Goal: Transaction & Acquisition: Purchase product/service

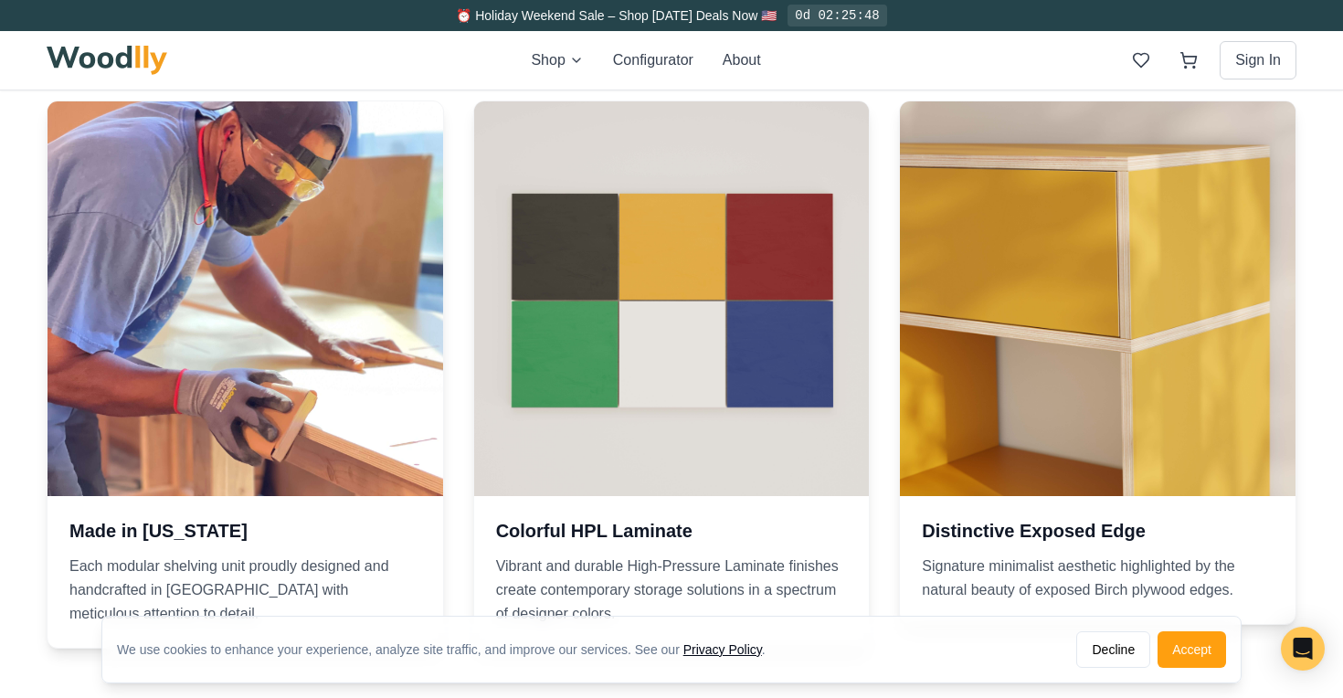
scroll to position [2724, 0]
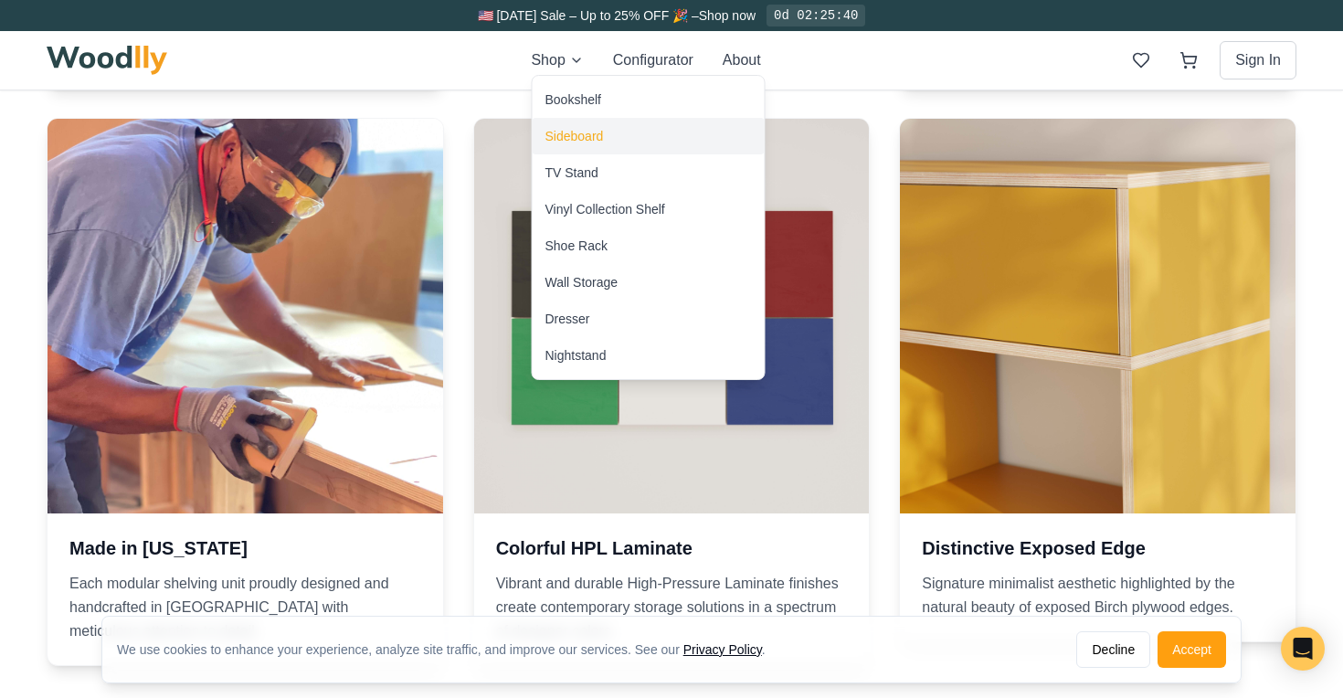
click at [575, 135] on div "Sideboard" at bounding box center [574, 136] width 58 height 18
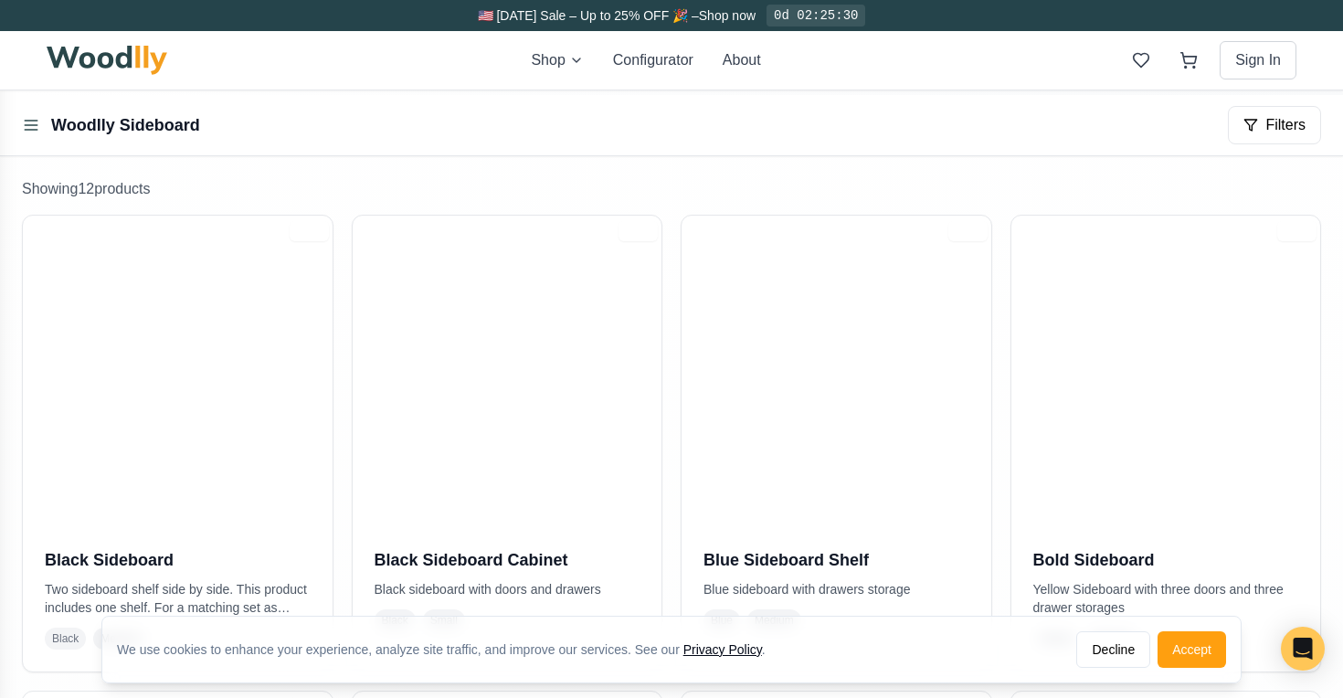
scroll to position [287, 0]
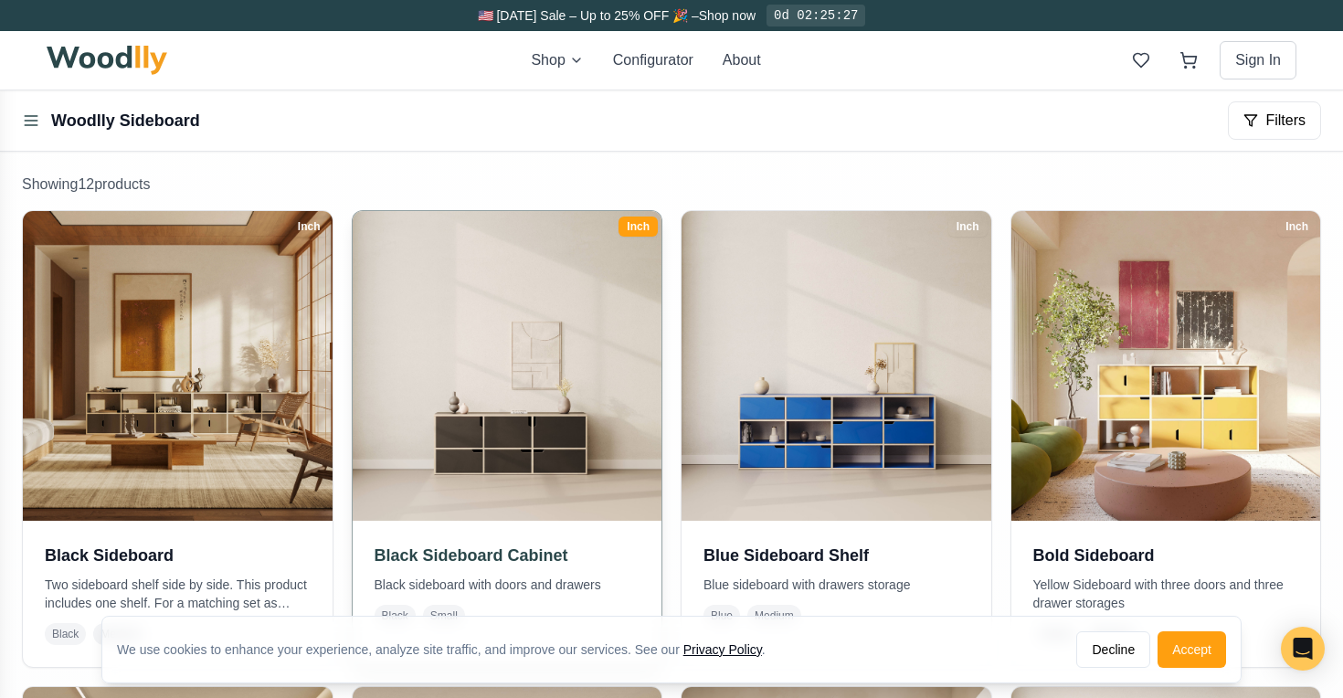
click at [516, 432] on img at bounding box center [506, 366] width 324 height 324
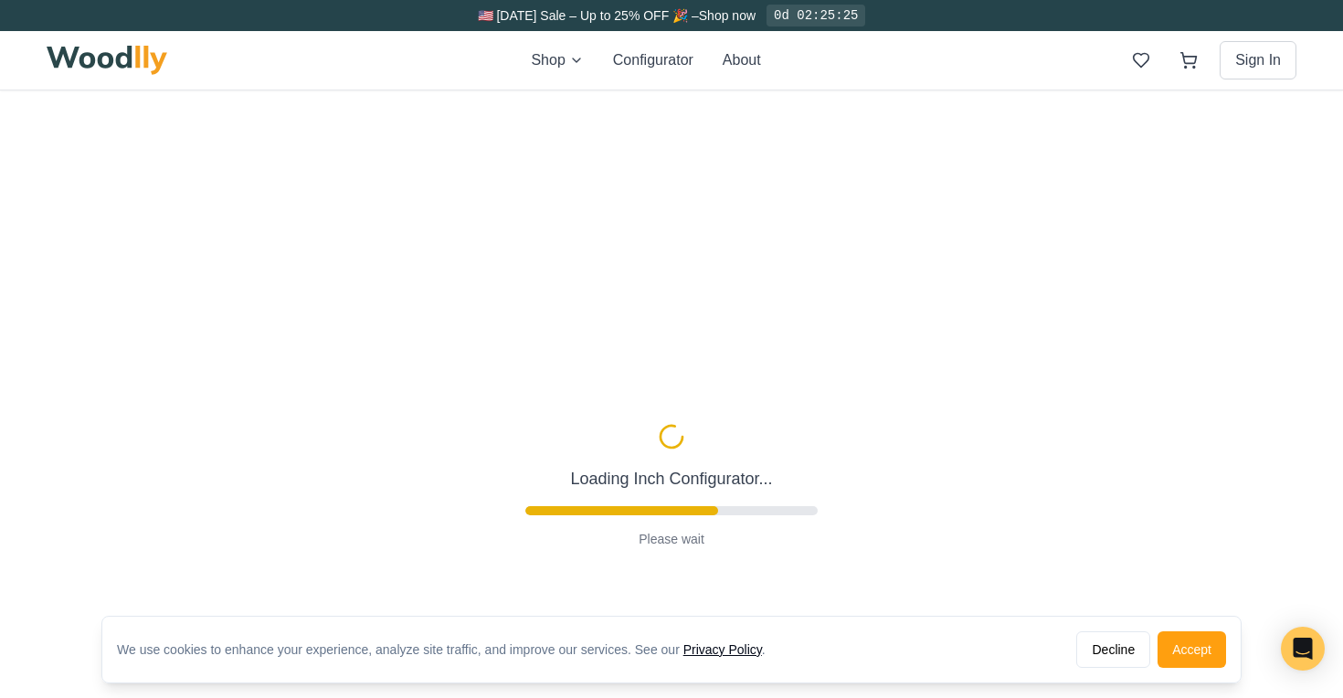
type input "54"
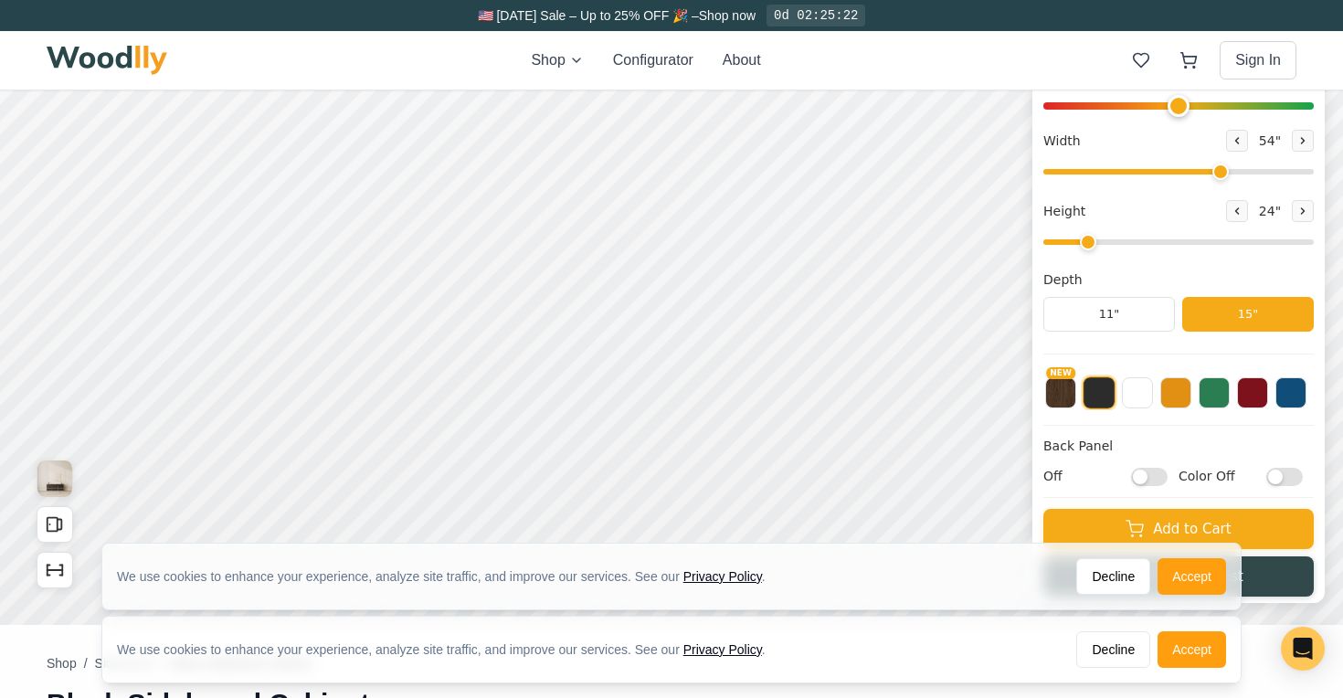
scroll to position [256, 0]
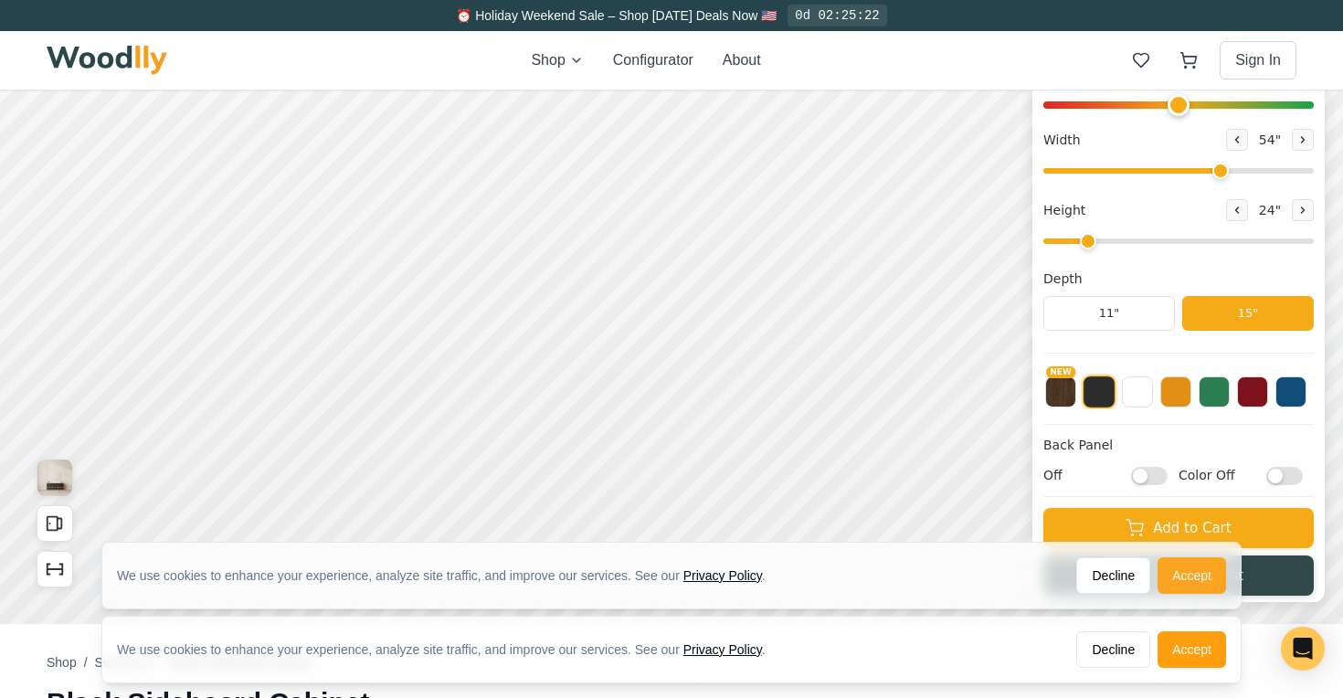
click at [1173, 573] on button "Accept" at bounding box center [1191, 575] width 69 height 37
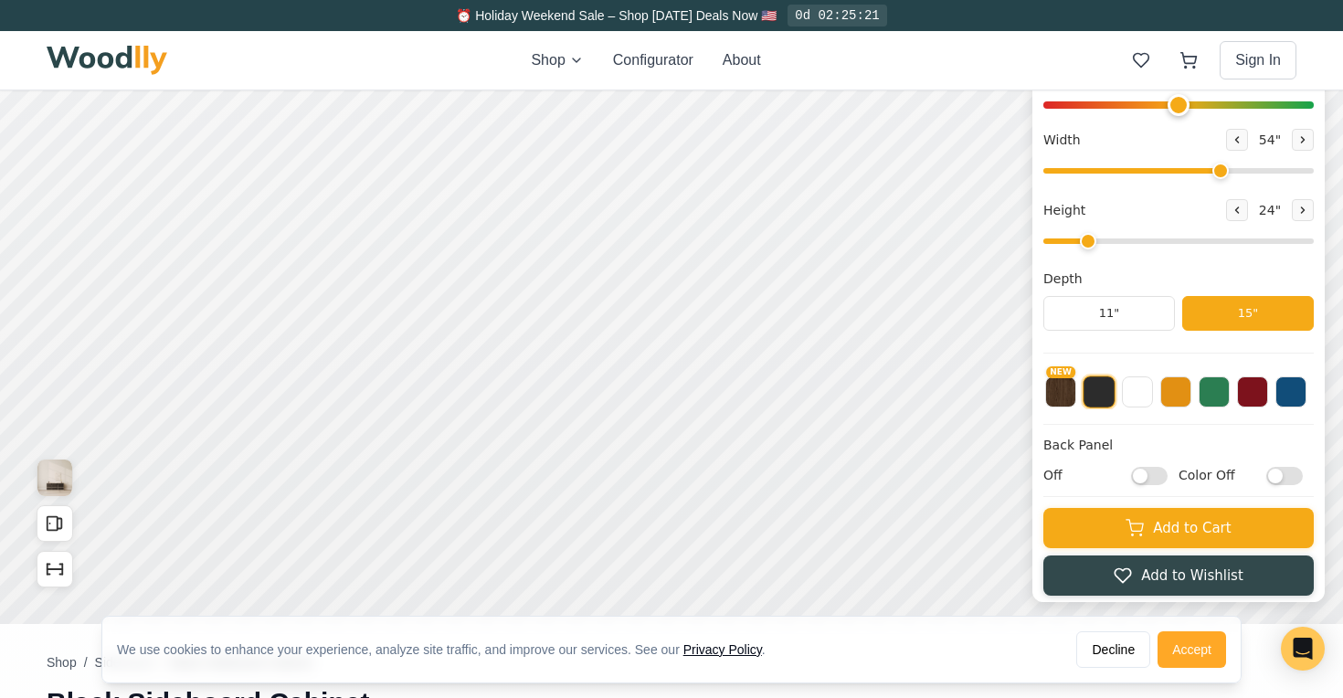
click at [1185, 652] on button "Accept" at bounding box center [1191, 649] width 69 height 37
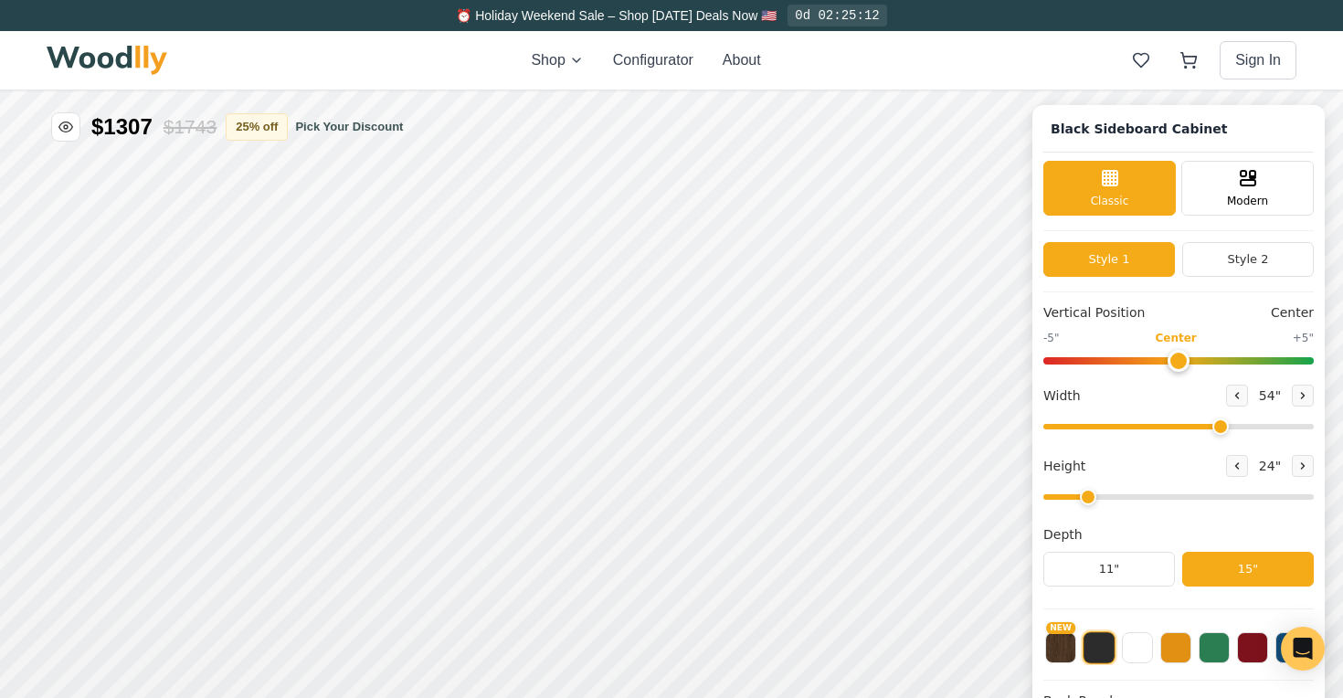
scroll to position [0, 0]
click at [1221, 200] on div "Modern" at bounding box center [1247, 186] width 132 height 55
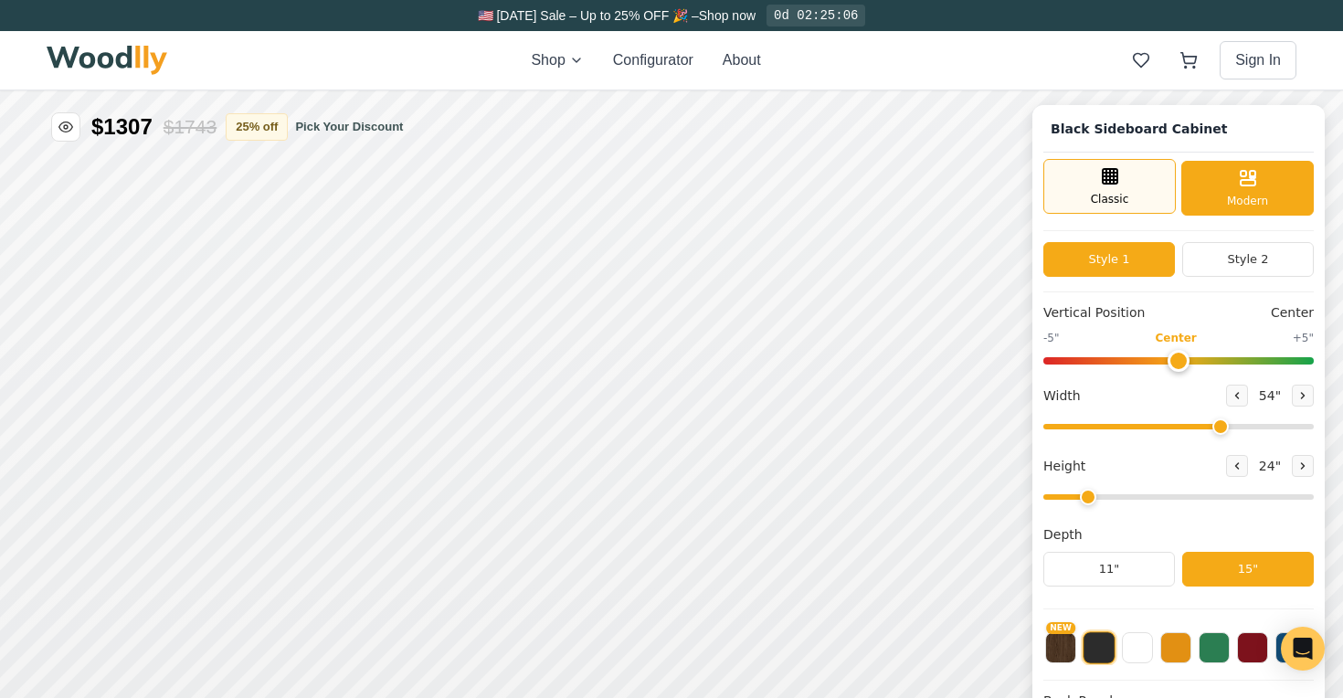
click at [1135, 192] on div "Classic" at bounding box center [1109, 186] width 132 height 55
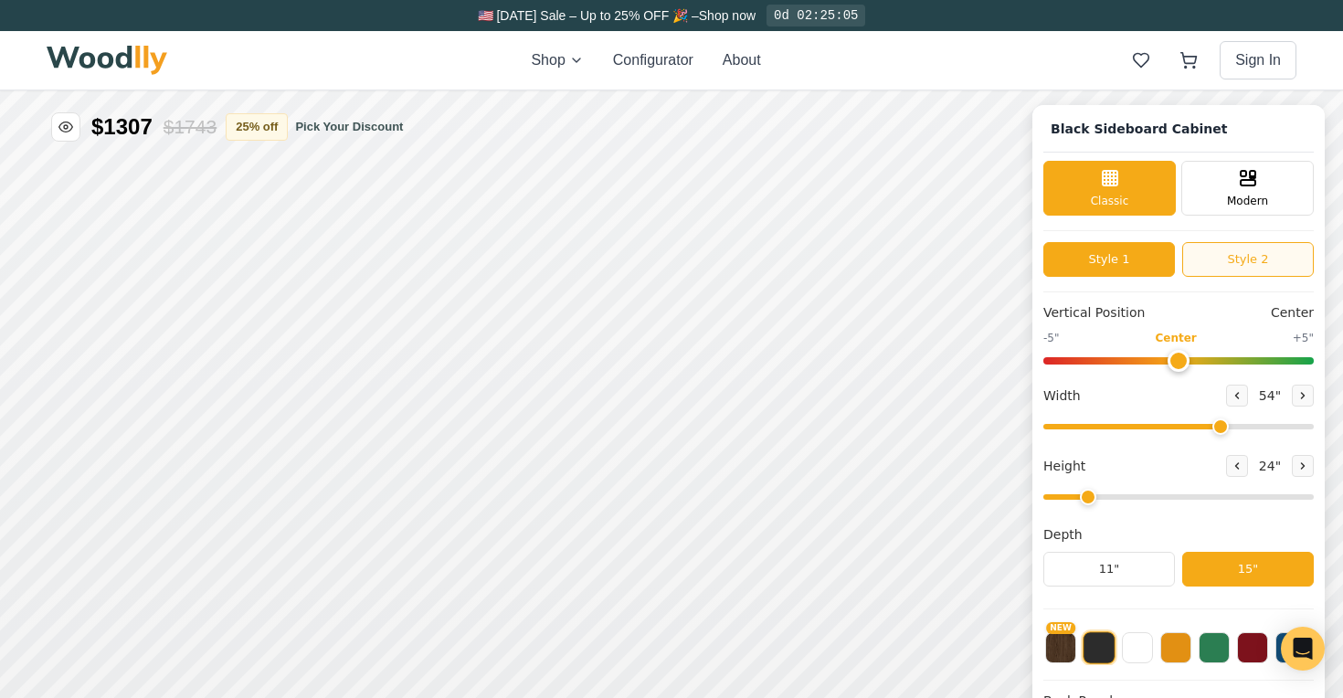
click at [1244, 259] on button "Style 2" at bounding box center [1248, 259] width 132 height 35
click at [1131, 258] on button "Style 1" at bounding box center [1109, 259] width 132 height 35
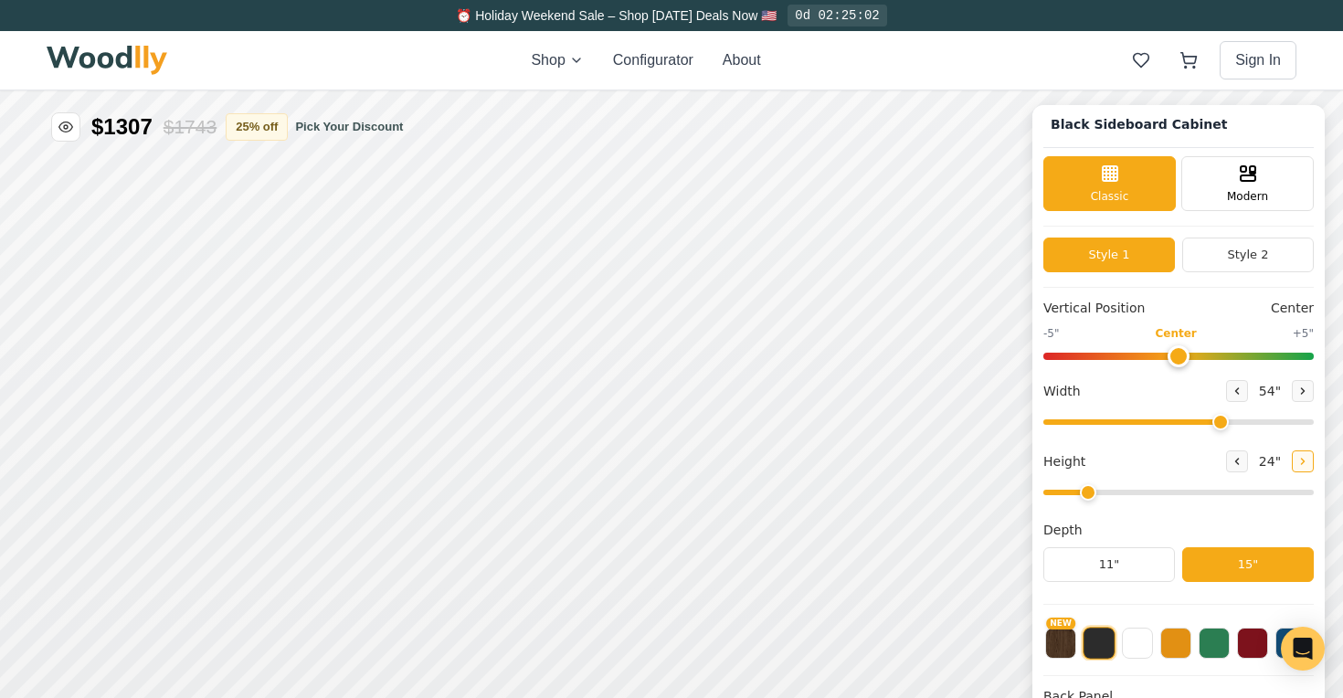
click at [1297, 459] on icon at bounding box center [1302, 461] width 11 height 11
click at [1231, 459] on icon at bounding box center [1236, 461] width 11 height 11
type input "3"
click at [306, 349] on div "9" Compact" at bounding box center [317, 342] width 42 height 42
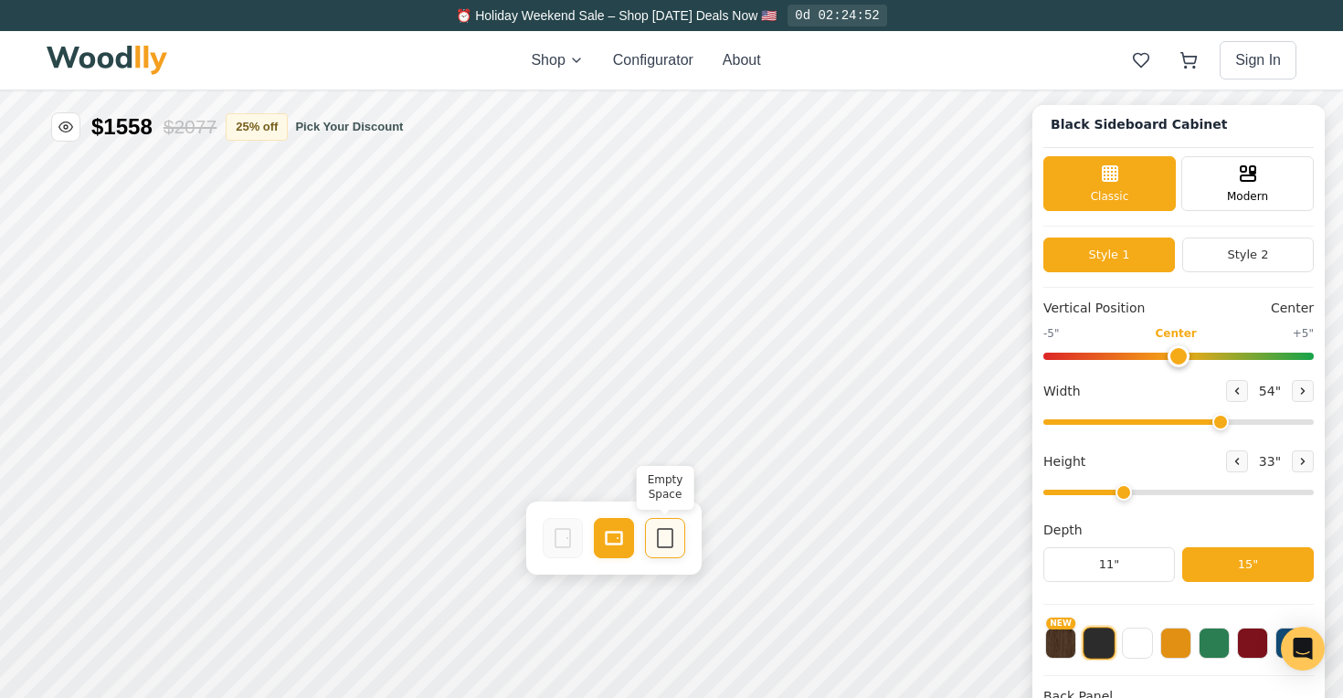
click at [660, 531] on icon at bounding box center [665, 538] width 22 height 22
click at [619, 539] on icon at bounding box center [614, 538] width 22 height 22
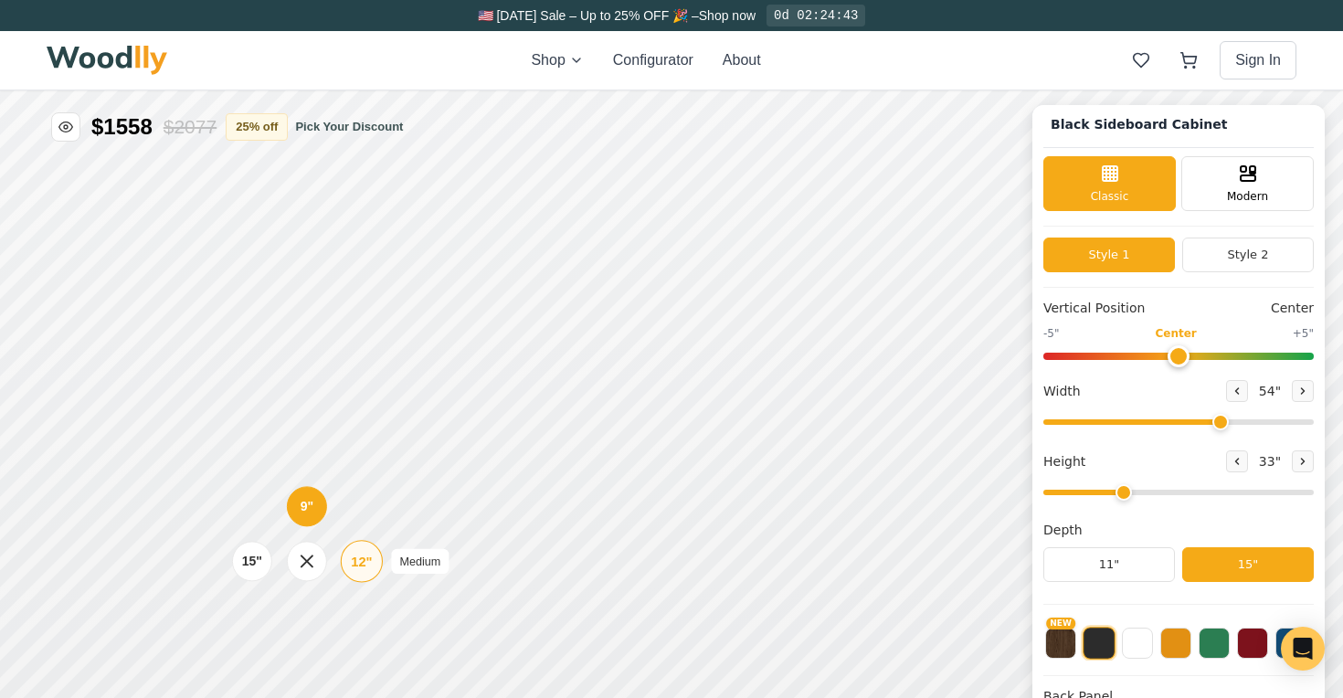
click at [356, 558] on div "12"" at bounding box center [361, 561] width 21 height 20
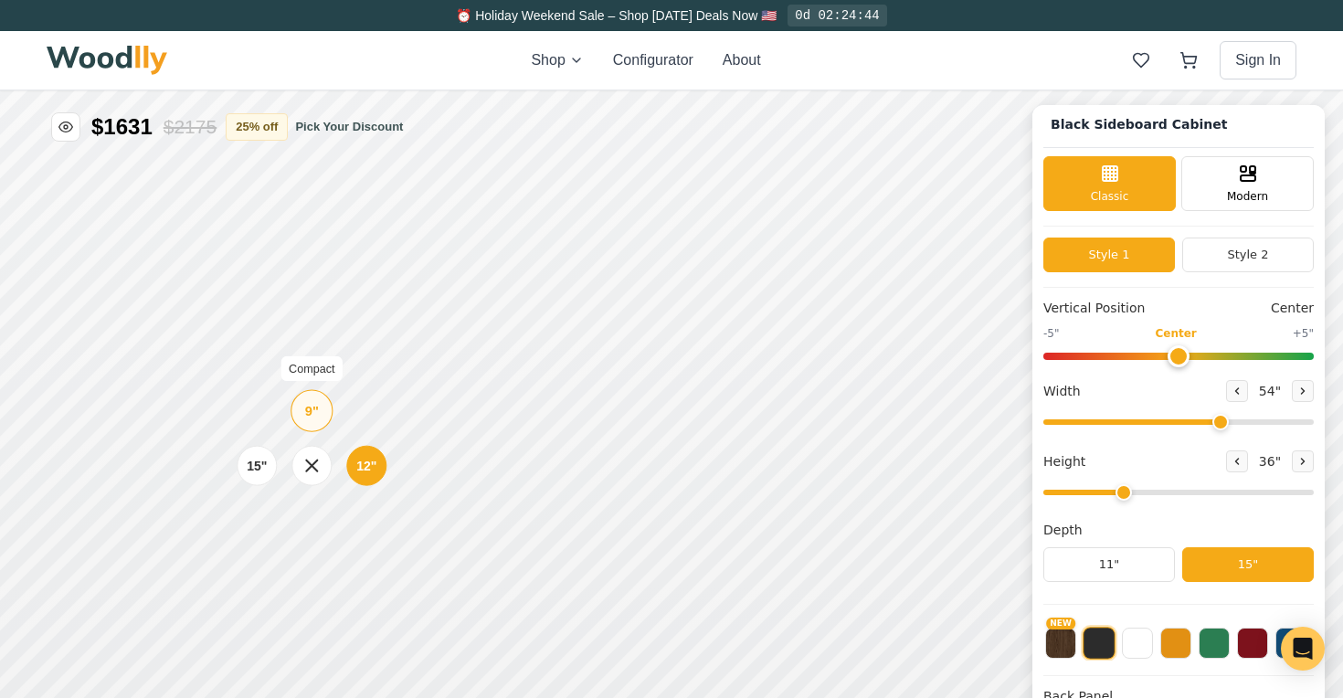
click at [310, 422] on div "9" Compact" at bounding box center [311, 411] width 42 height 42
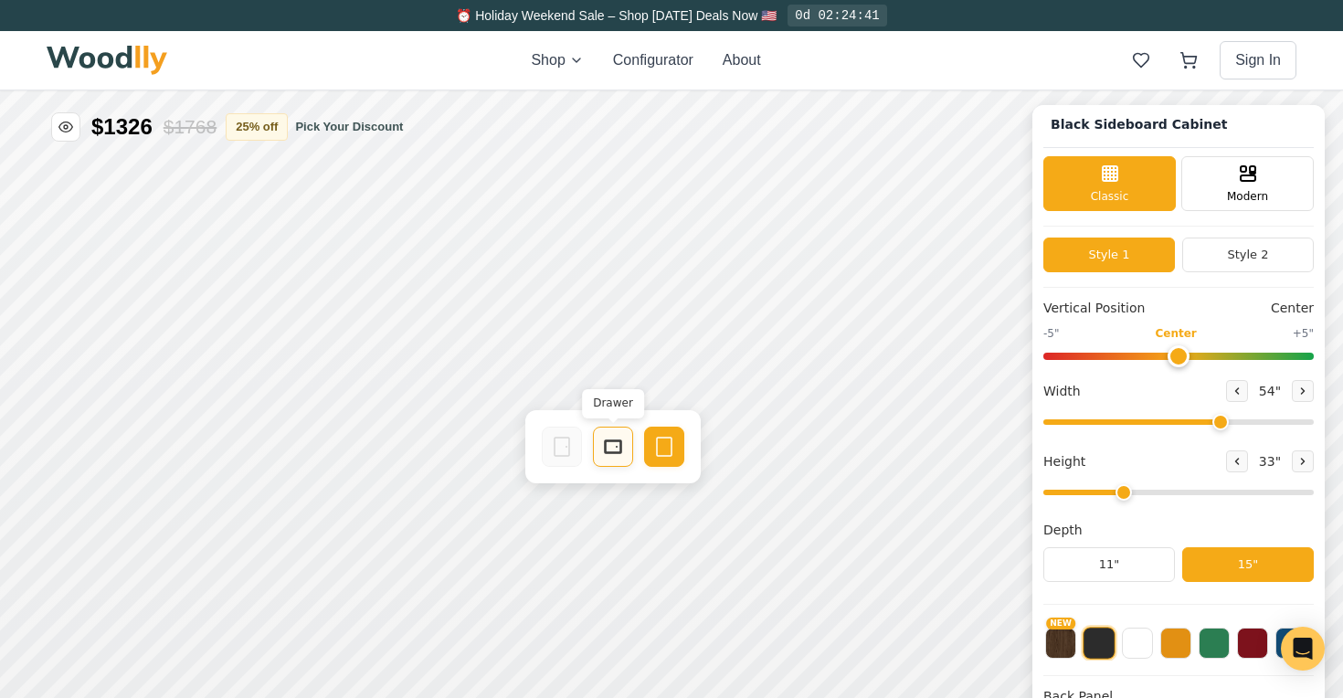
click at [615, 454] on icon at bounding box center [613, 447] width 22 height 22
click at [556, 444] on icon at bounding box center [563, 447] width 22 height 22
click at [659, 450] on icon at bounding box center [665, 447] width 22 height 22
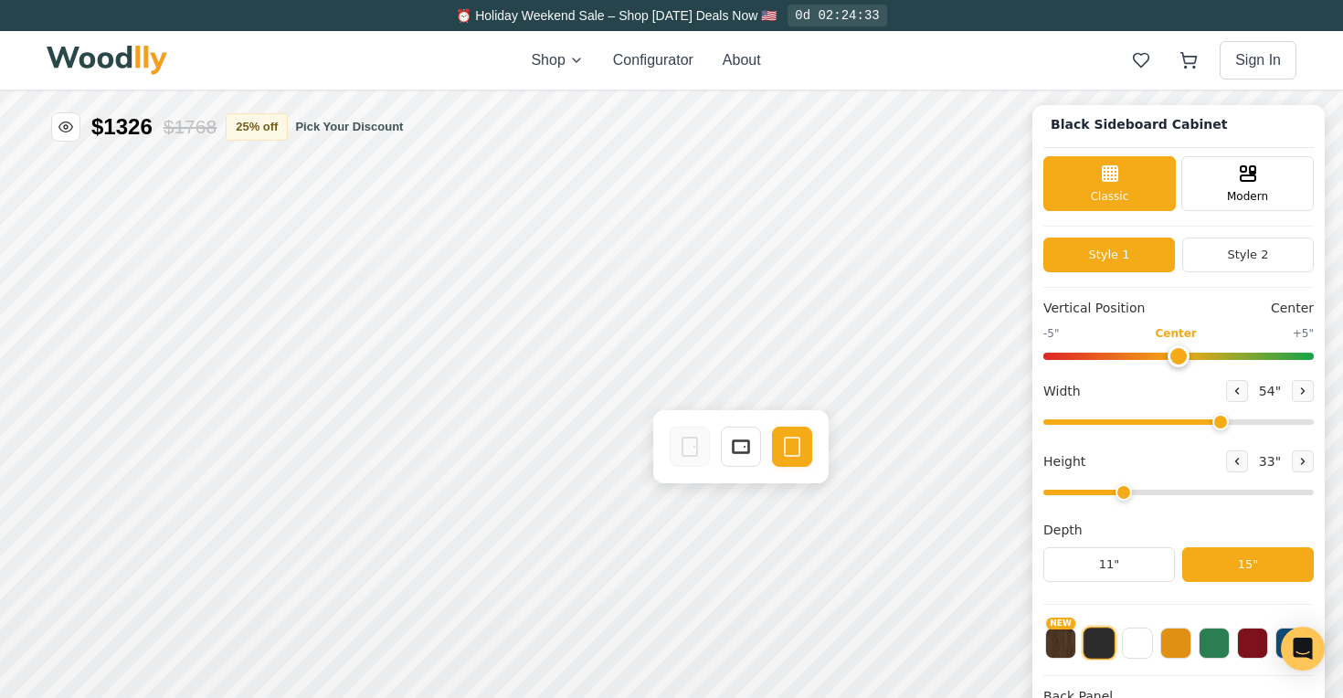
click at [1107, 463] on div "Height 33 "" at bounding box center [1178, 461] width 270 height 22
click at [1066, 633] on button "NEW" at bounding box center [1060, 641] width 31 height 31
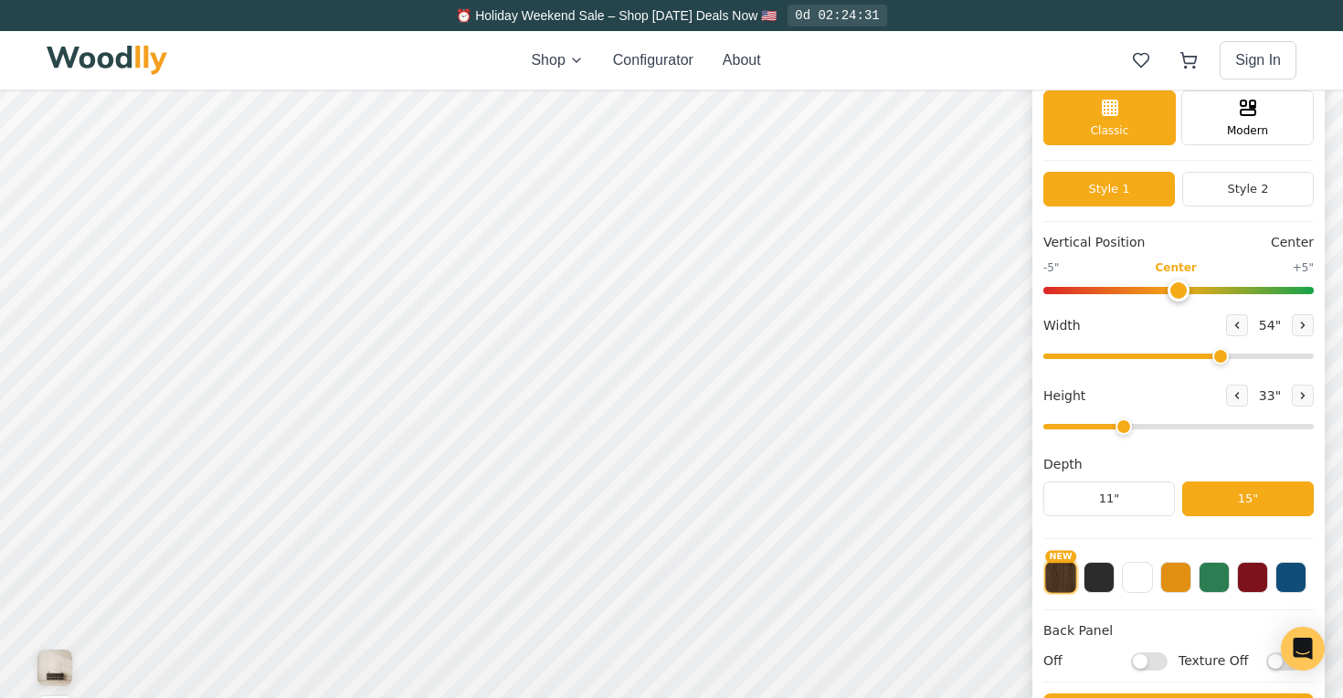
scroll to position [66, 0]
click at [1095, 584] on button at bounding box center [1098, 575] width 31 height 31
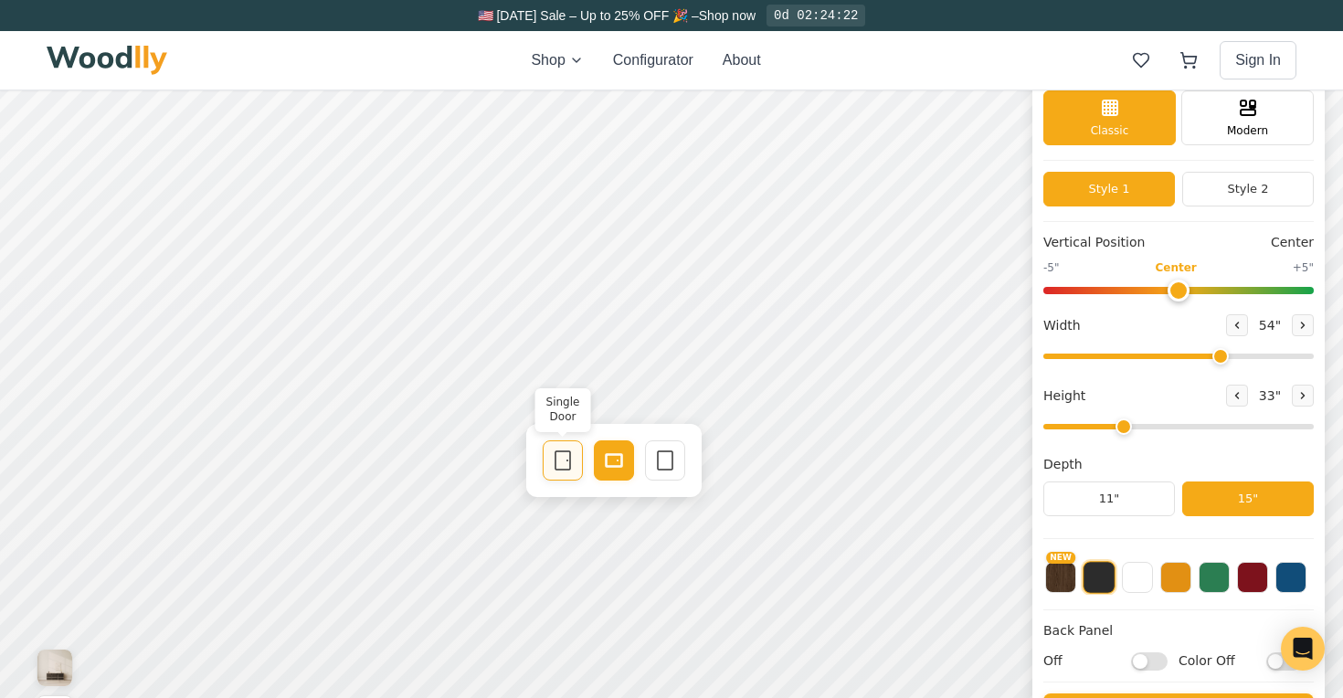
click at [572, 457] on icon at bounding box center [563, 460] width 22 height 22
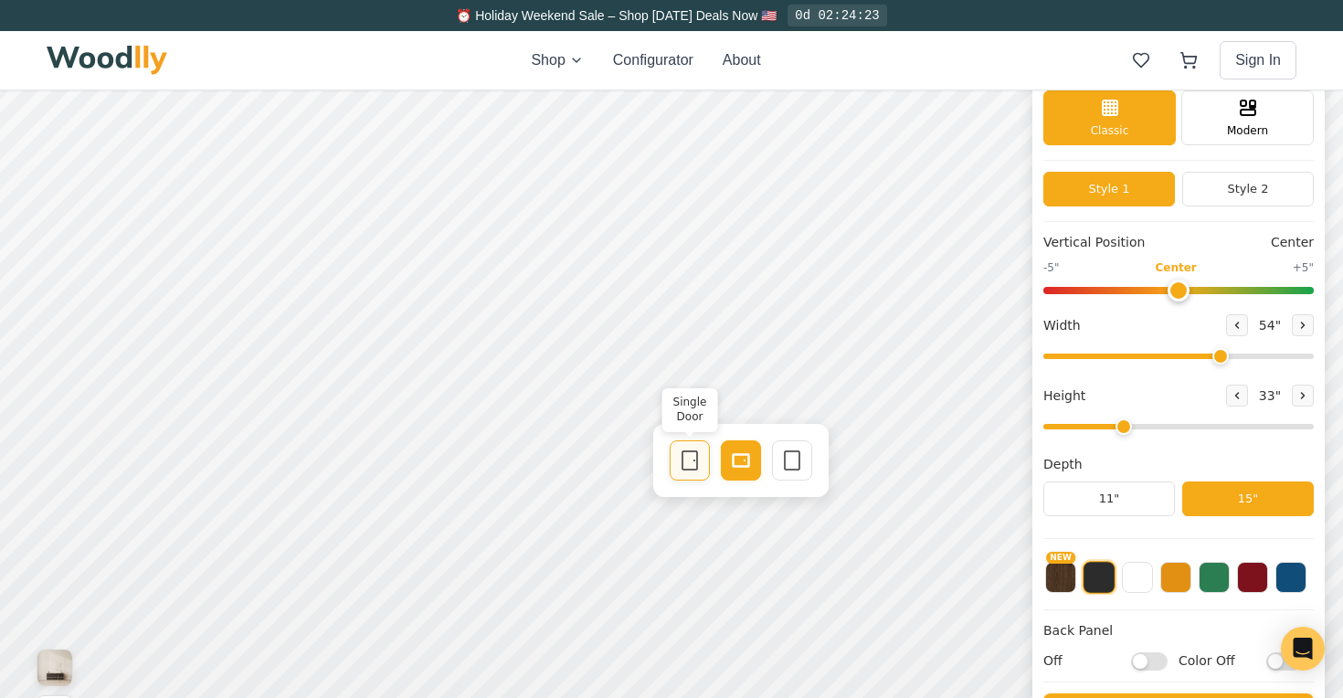
click at [685, 453] on icon at bounding box center [690, 460] width 22 height 22
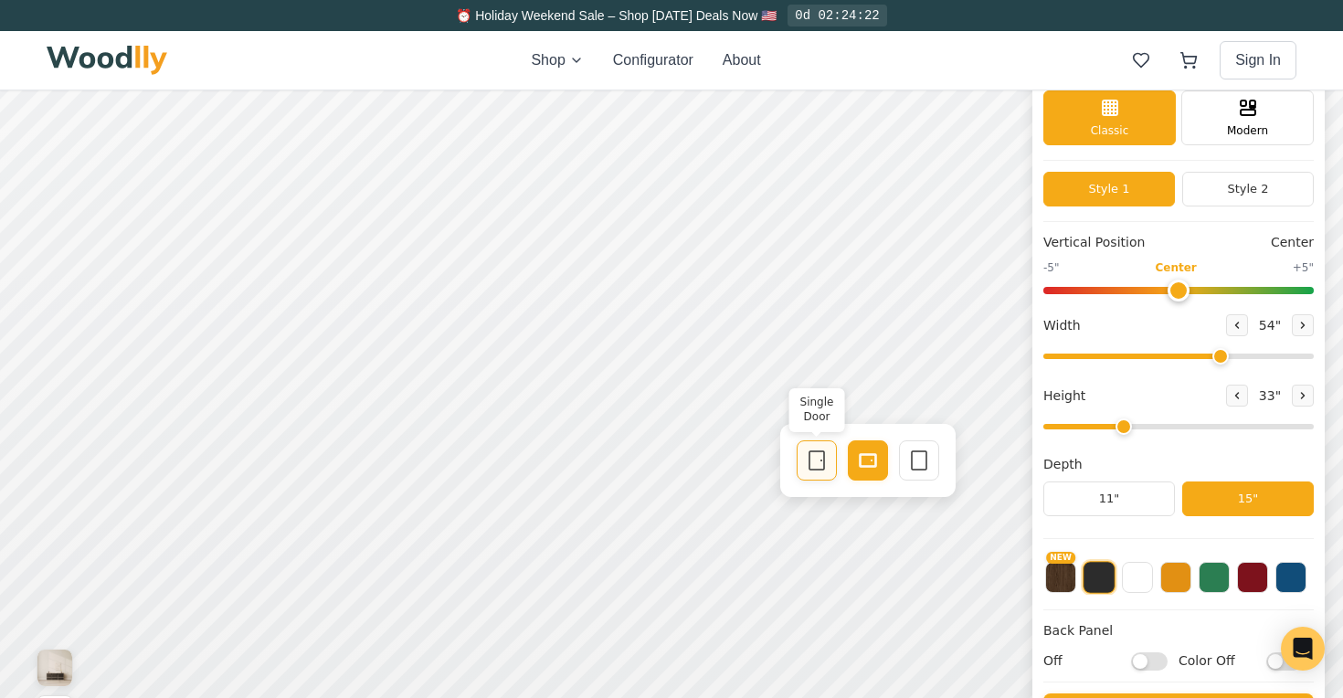
click at [805, 460] on div "Single Door" at bounding box center [817, 460] width 40 height 40
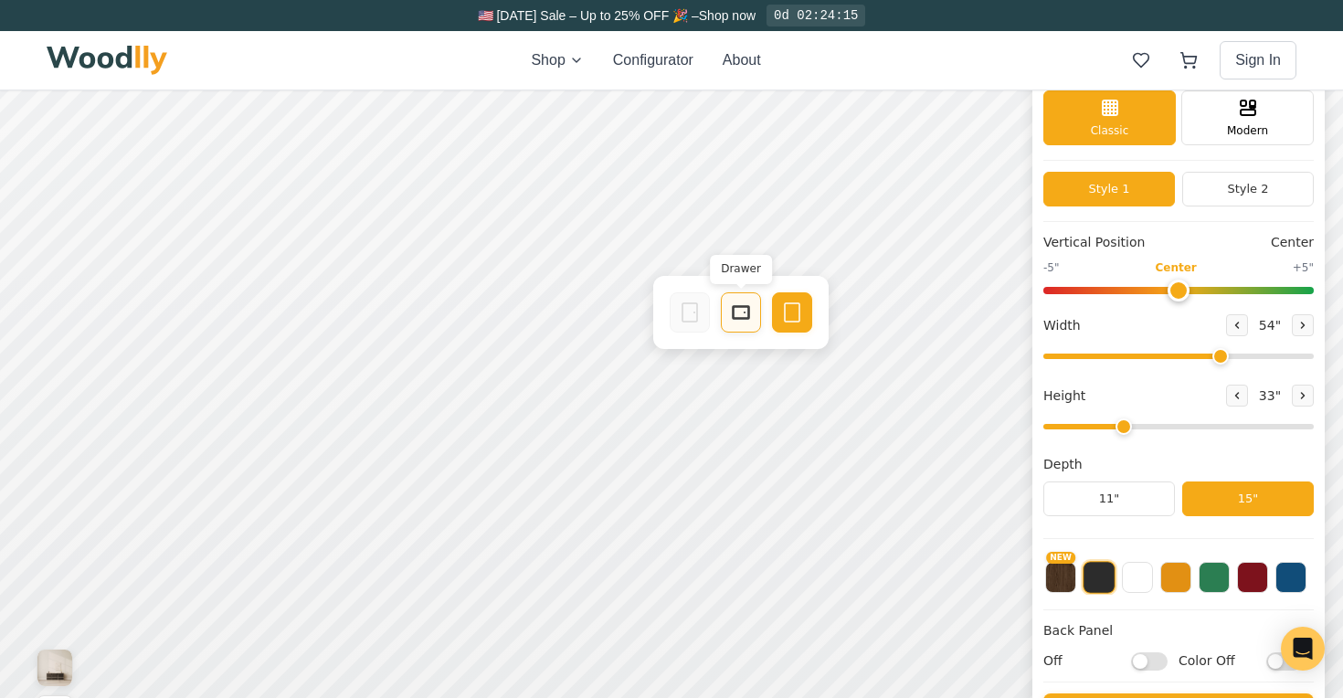
click at [744, 316] on icon at bounding box center [741, 312] width 22 height 22
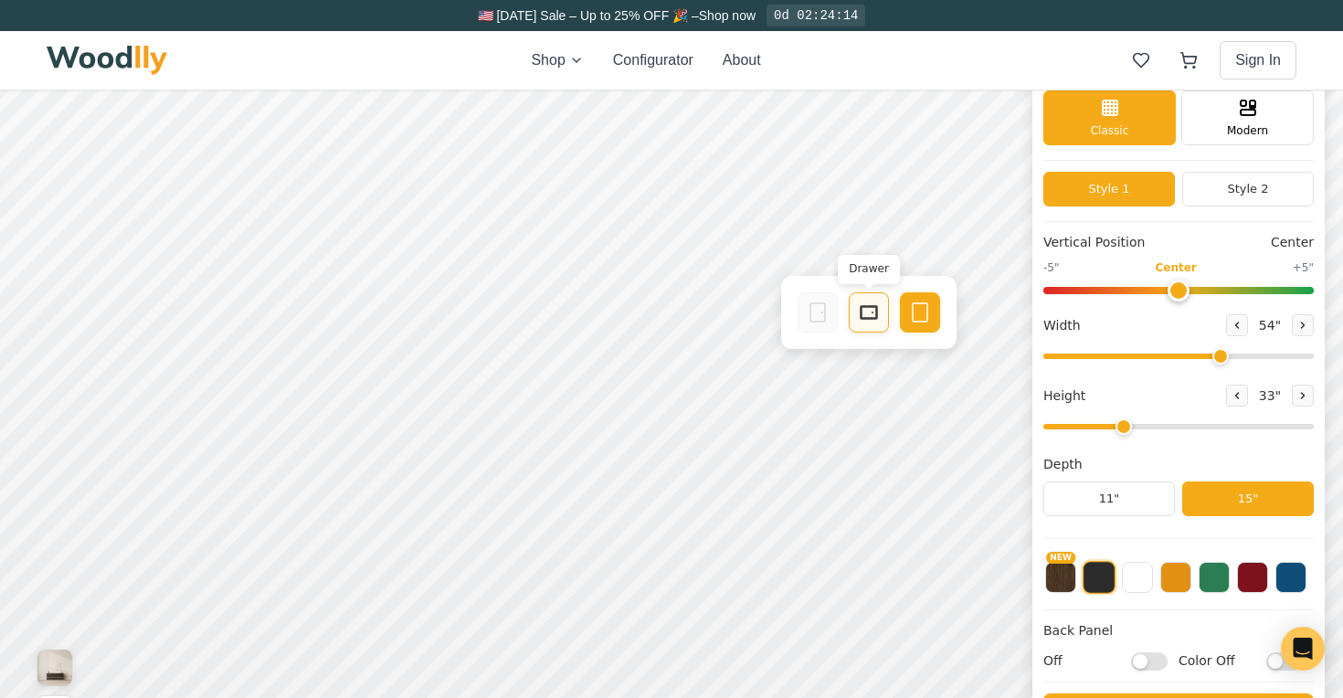
click at [870, 320] on icon at bounding box center [869, 312] width 22 height 22
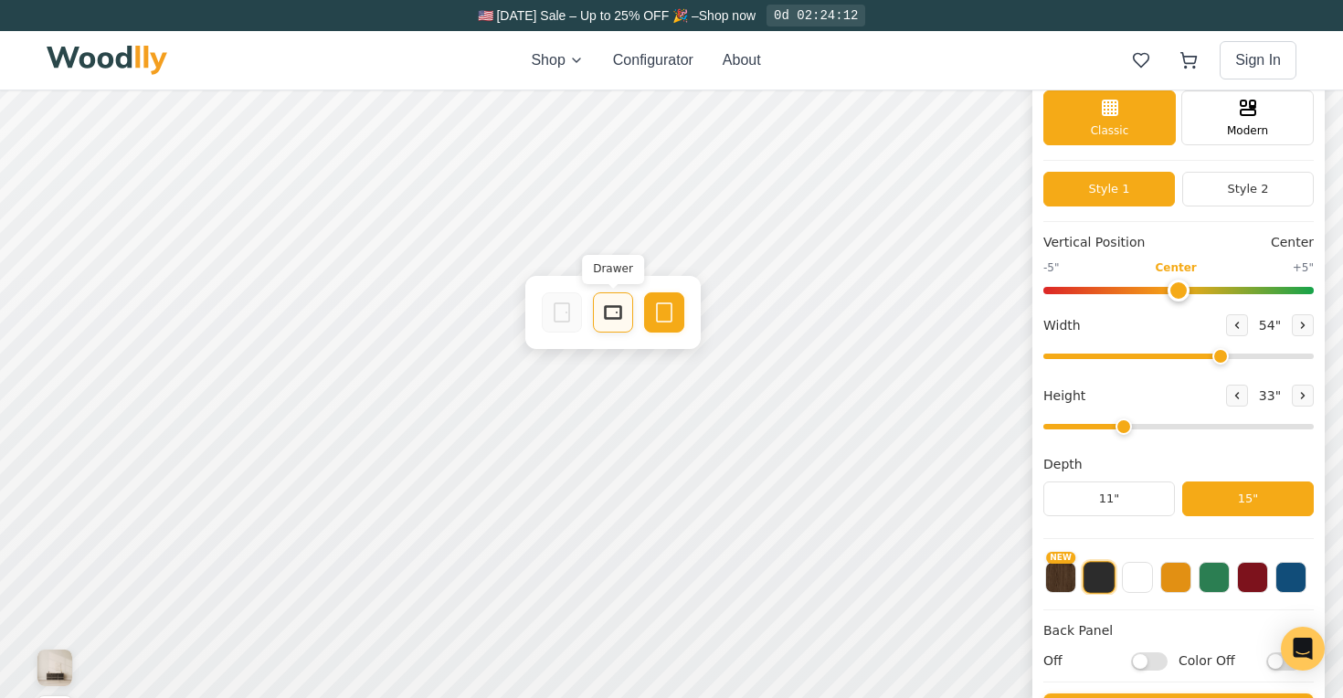
click at [625, 317] on div "Drawer" at bounding box center [613, 312] width 40 height 40
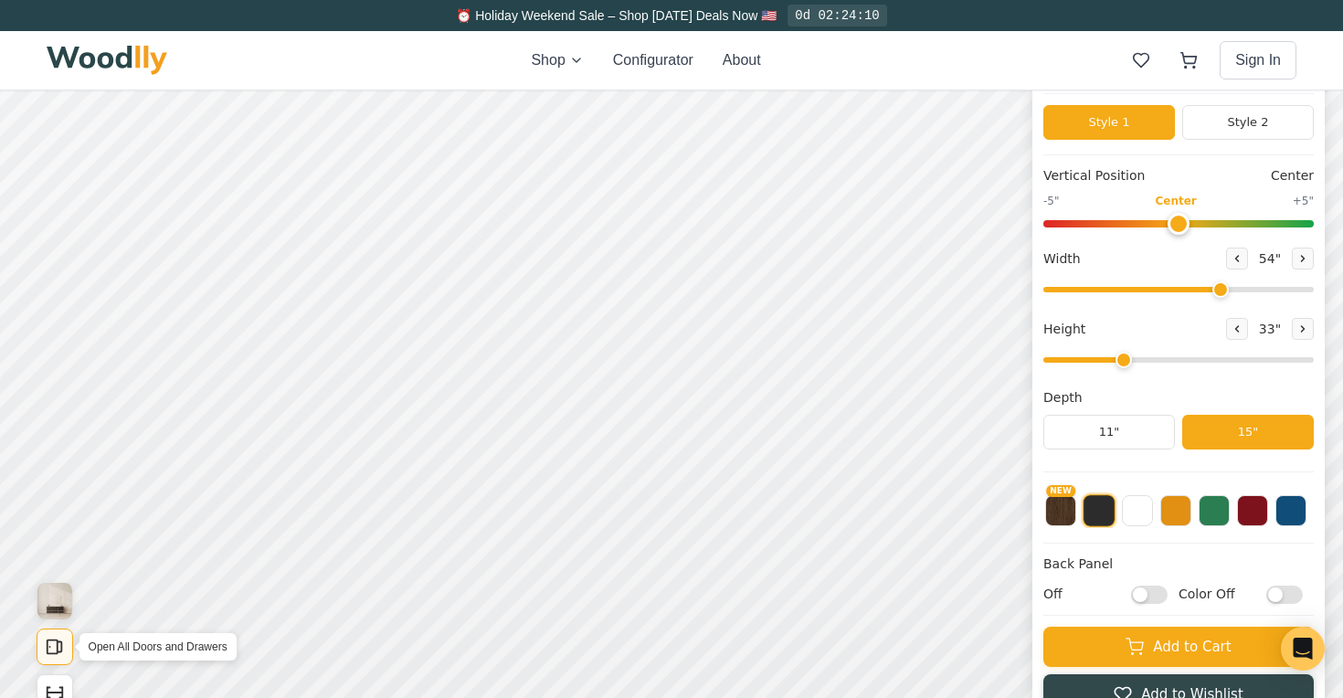
scroll to position [90, 0]
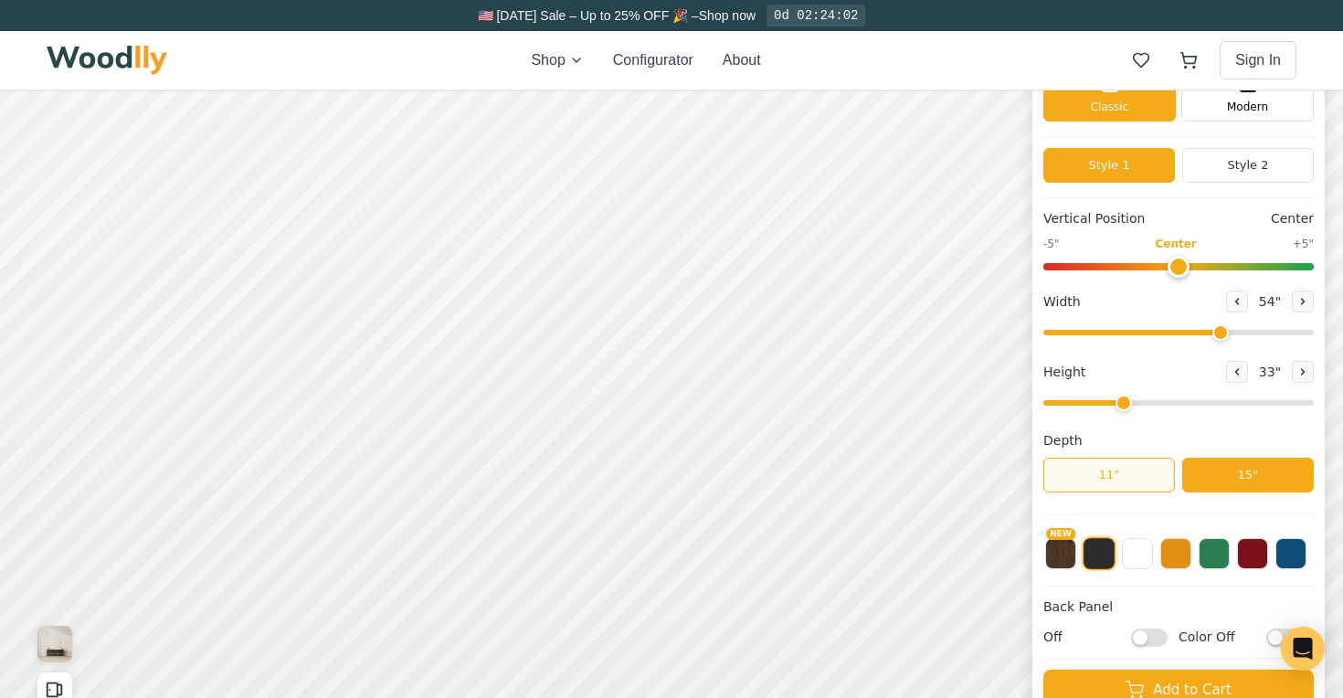
click at [1115, 478] on button "11"" at bounding box center [1109, 475] width 132 height 35
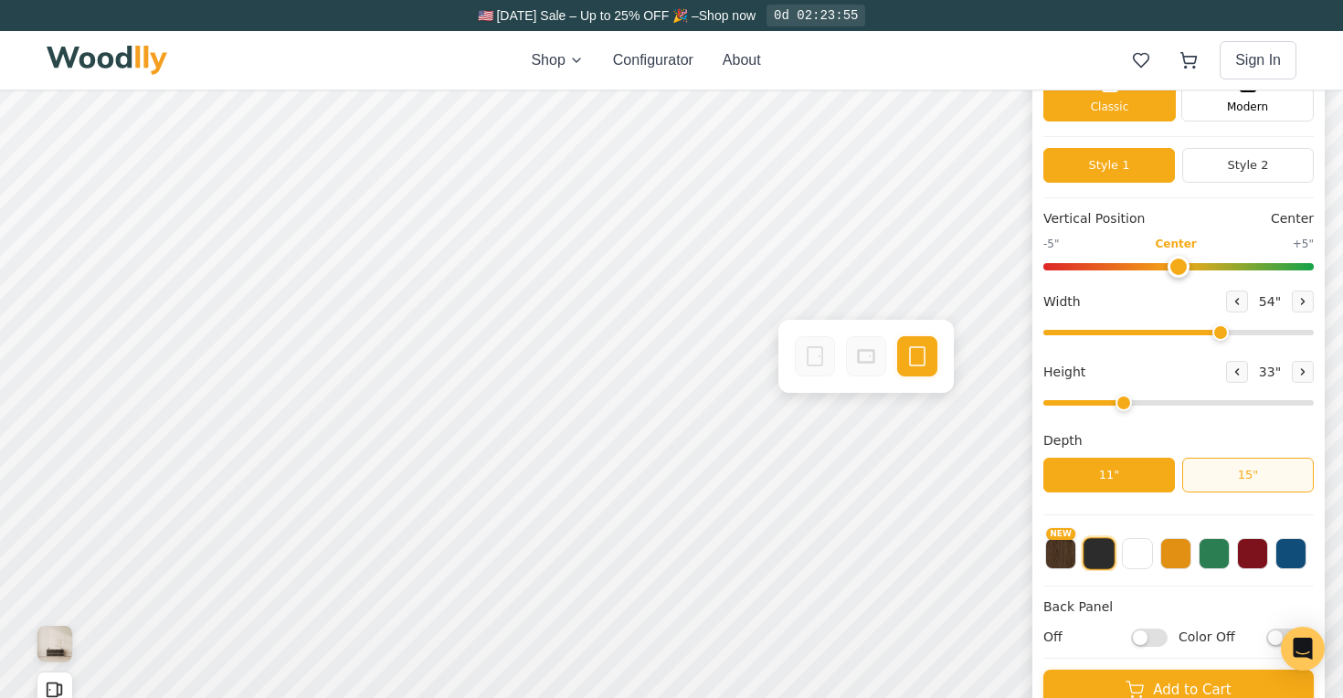
click at [1230, 479] on button "15"" at bounding box center [1248, 475] width 132 height 35
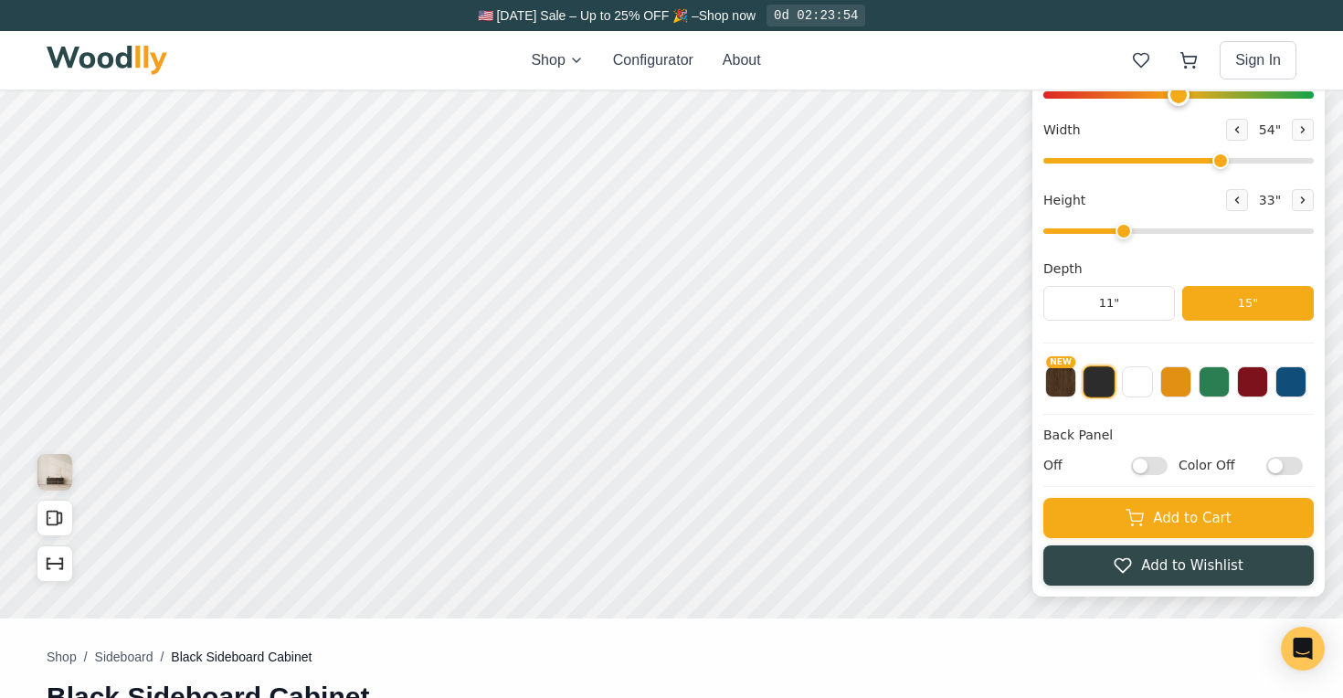
scroll to position [262, 0]
click at [1144, 466] on input "Off" at bounding box center [1149, 465] width 37 height 18
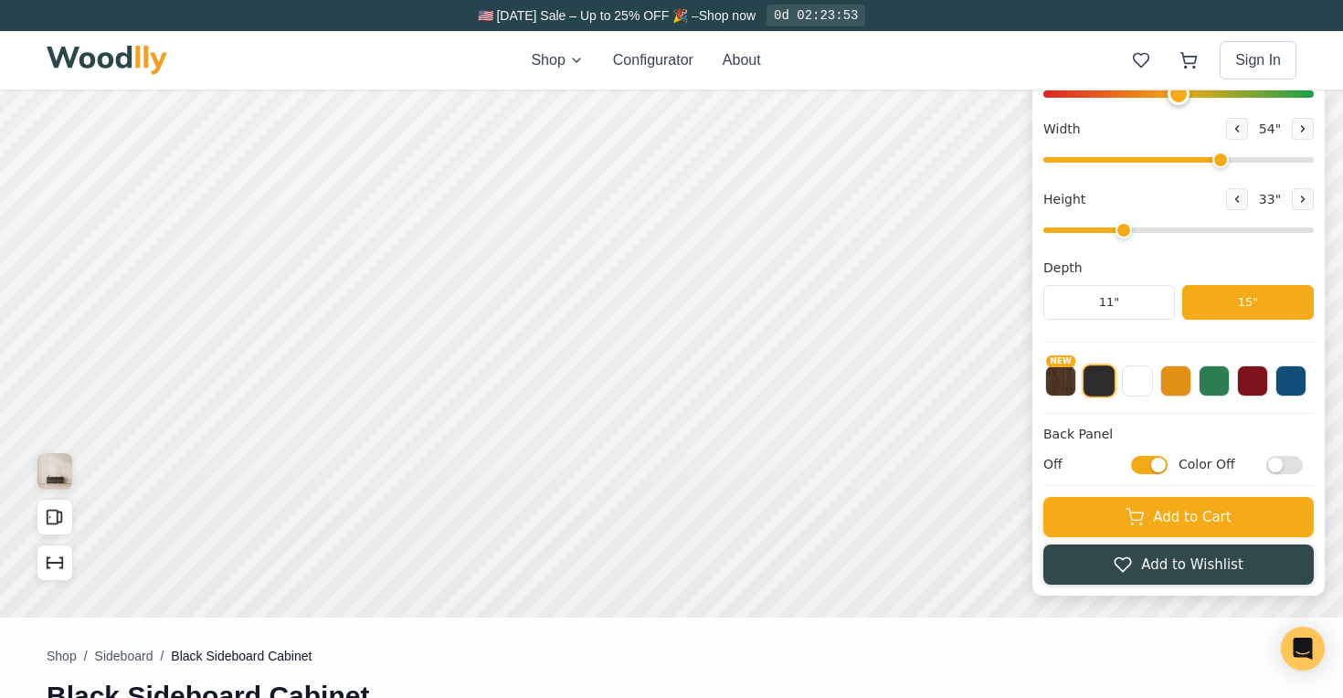
checkbox input "true"
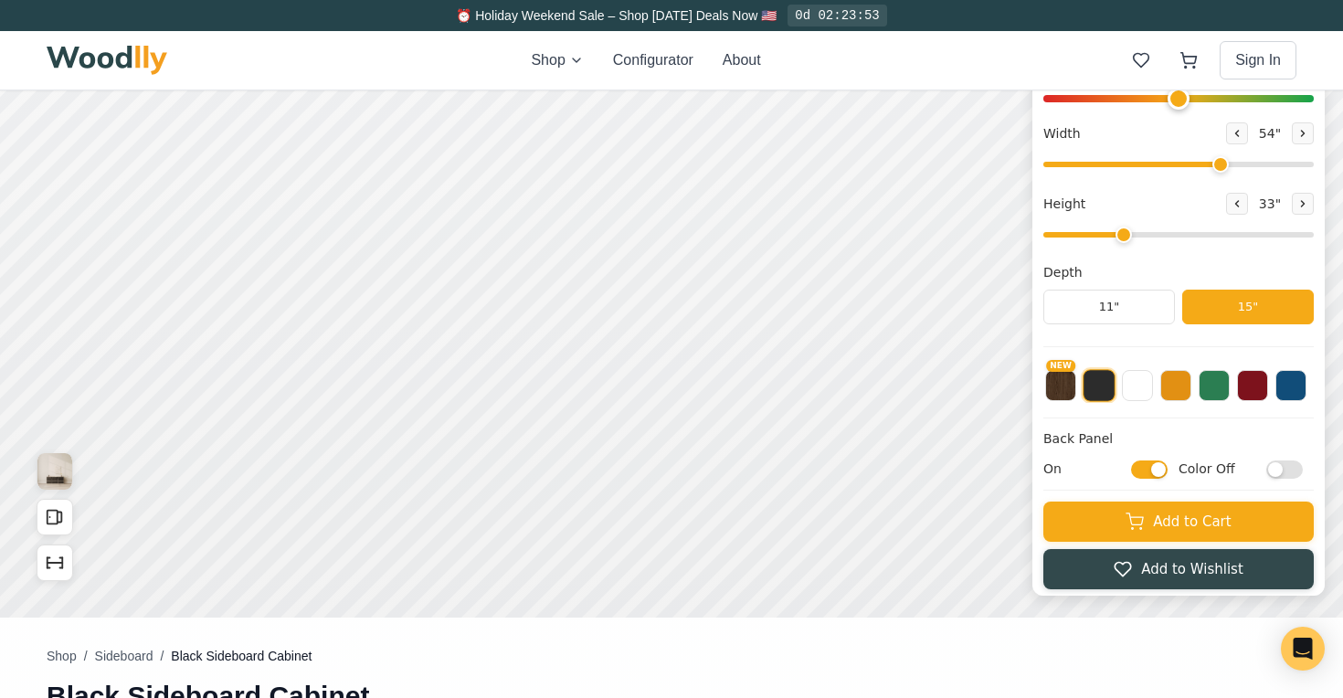
click at [1277, 467] on input "Color Off" at bounding box center [1284, 469] width 37 height 18
checkbox input "true"
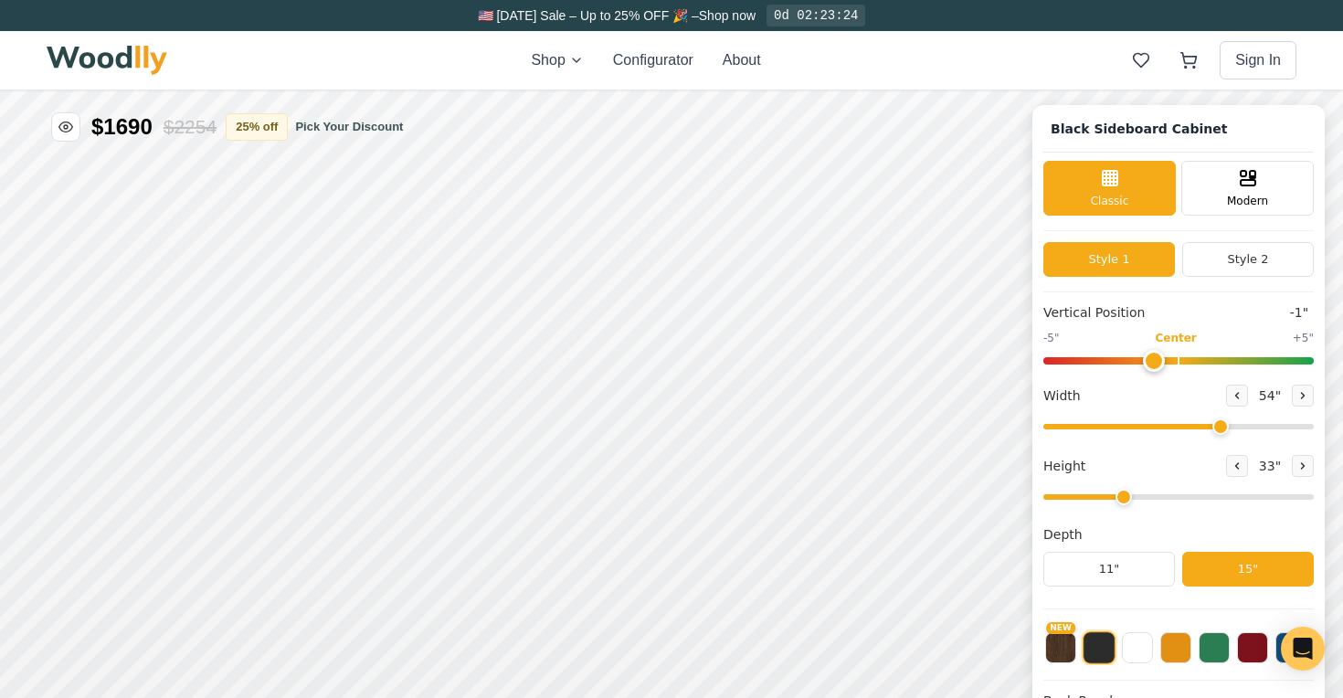
type input "0"
click at [1175, 360] on input "range" at bounding box center [1178, 360] width 270 height 7
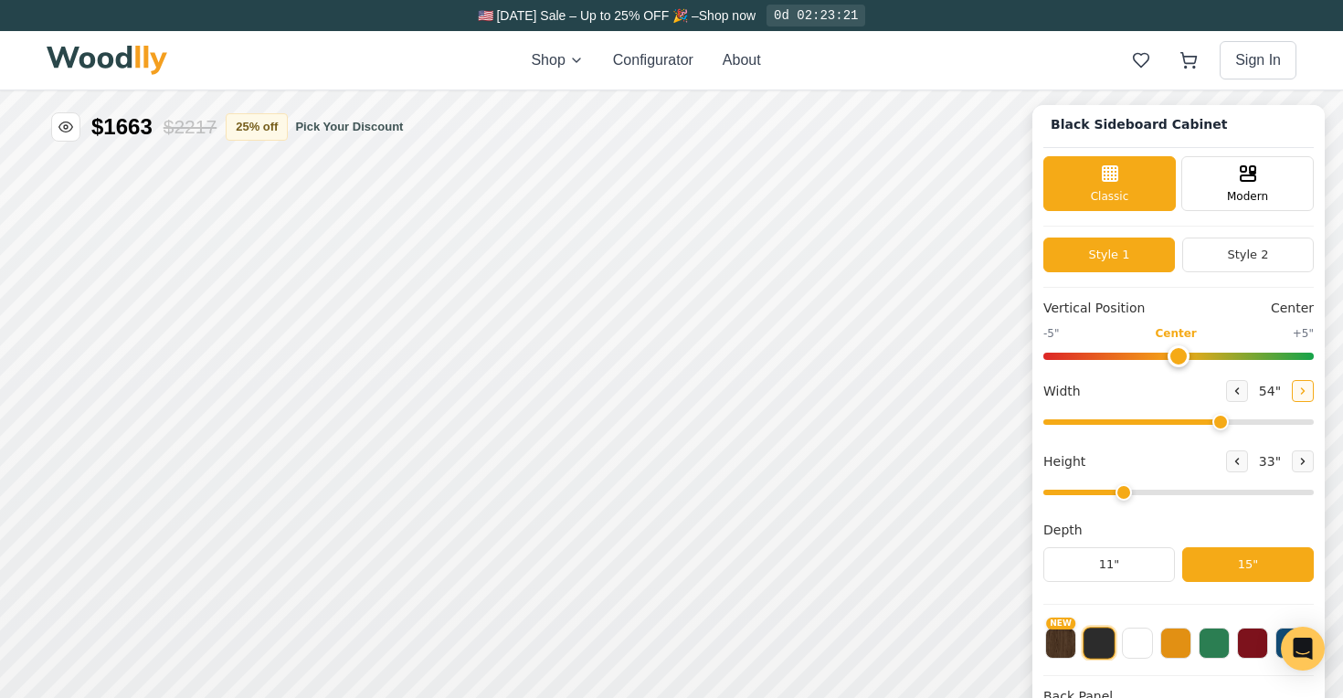
click at [1300, 383] on button at bounding box center [1303, 391] width 22 height 22
click at [1233, 388] on icon at bounding box center [1236, 390] width 11 height 11
click at [1232, 388] on icon at bounding box center [1236, 390] width 11 height 11
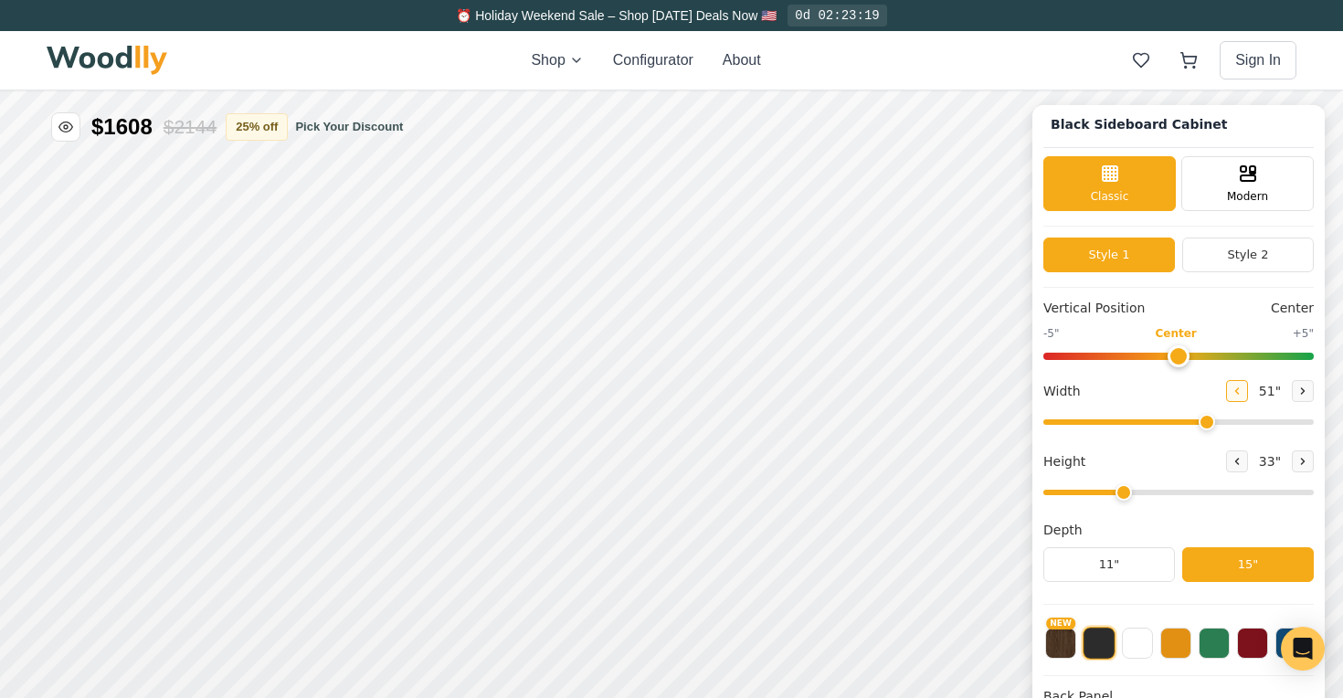
click at [1232, 388] on icon at bounding box center [1236, 390] width 11 height 11
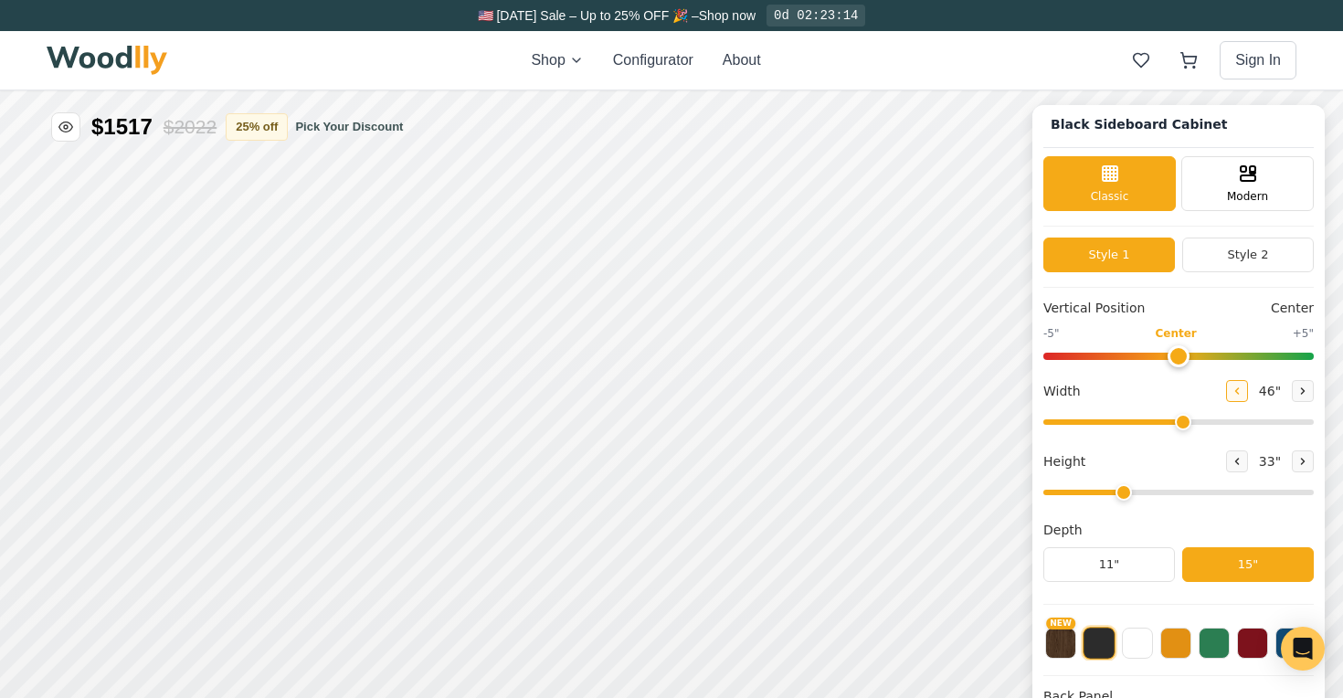
click at [1232, 388] on icon at bounding box center [1236, 390] width 11 height 11
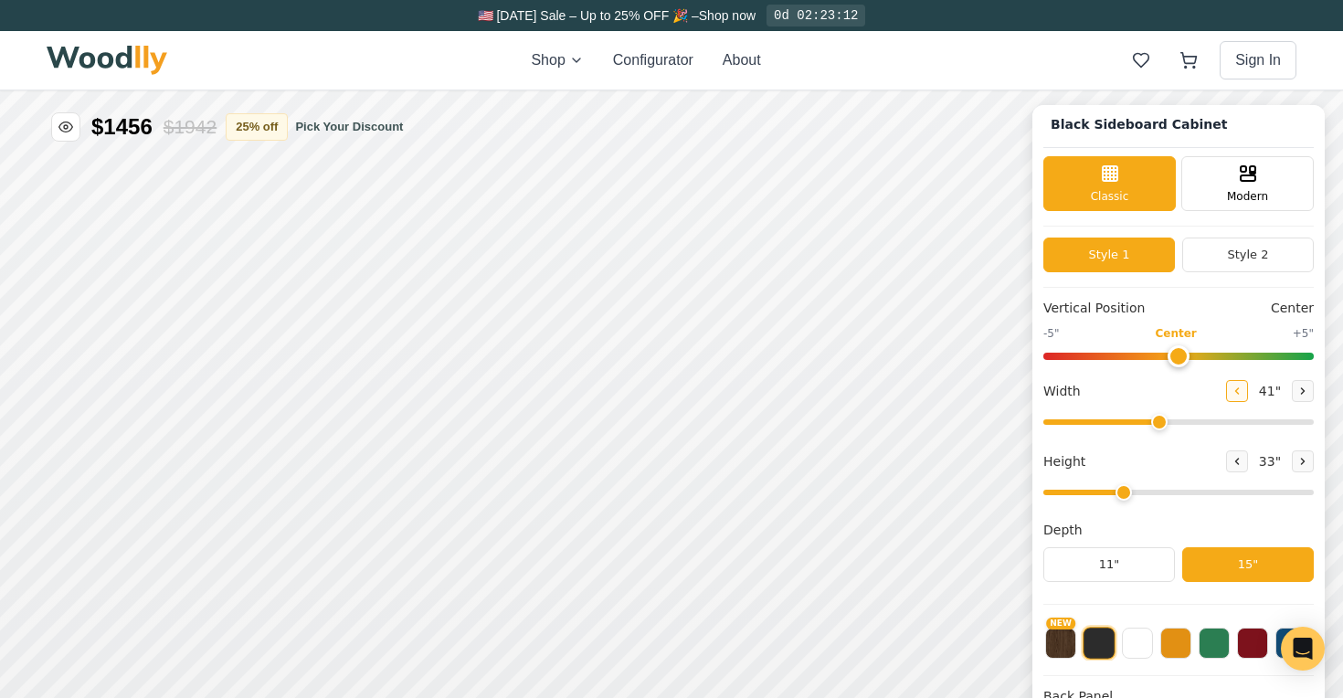
click at [1232, 388] on icon at bounding box center [1236, 390] width 11 height 11
click at [1297, 385] on icon at bounding box center [1302, 390] width 11 height 11
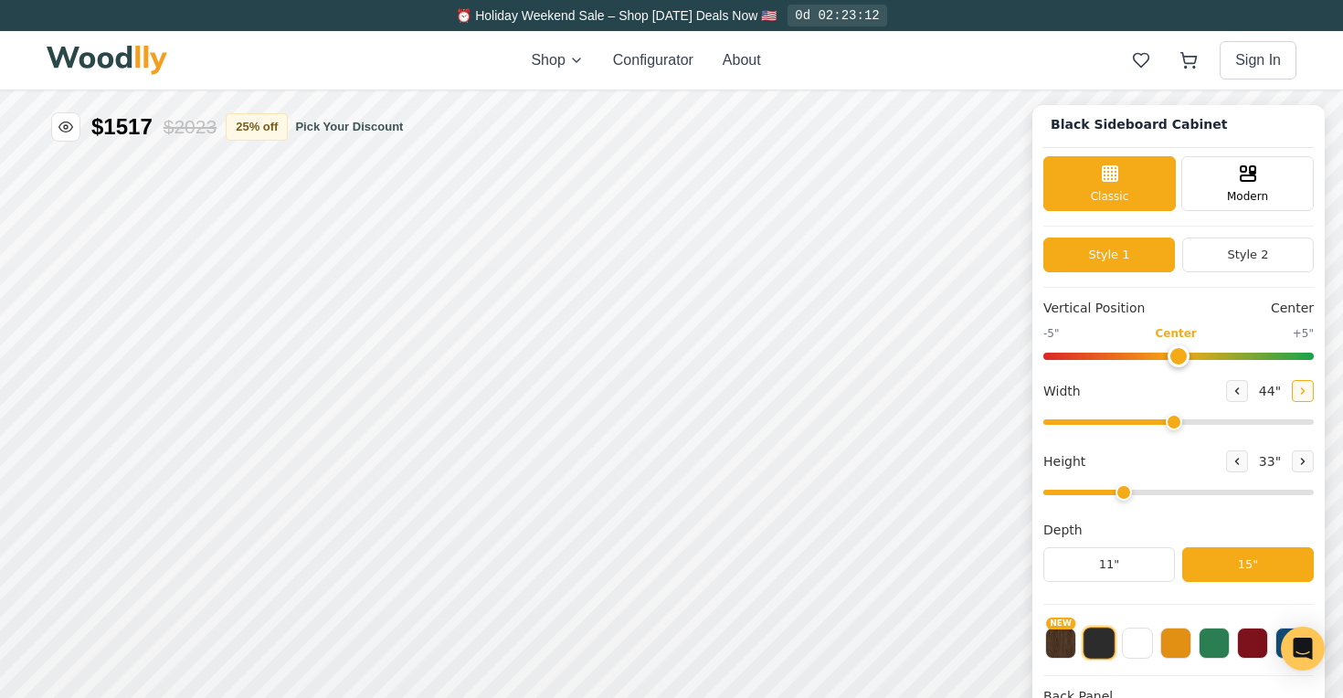
click at [1297, 385] on icon at bounding box center [1302, 390] width 11 height 11
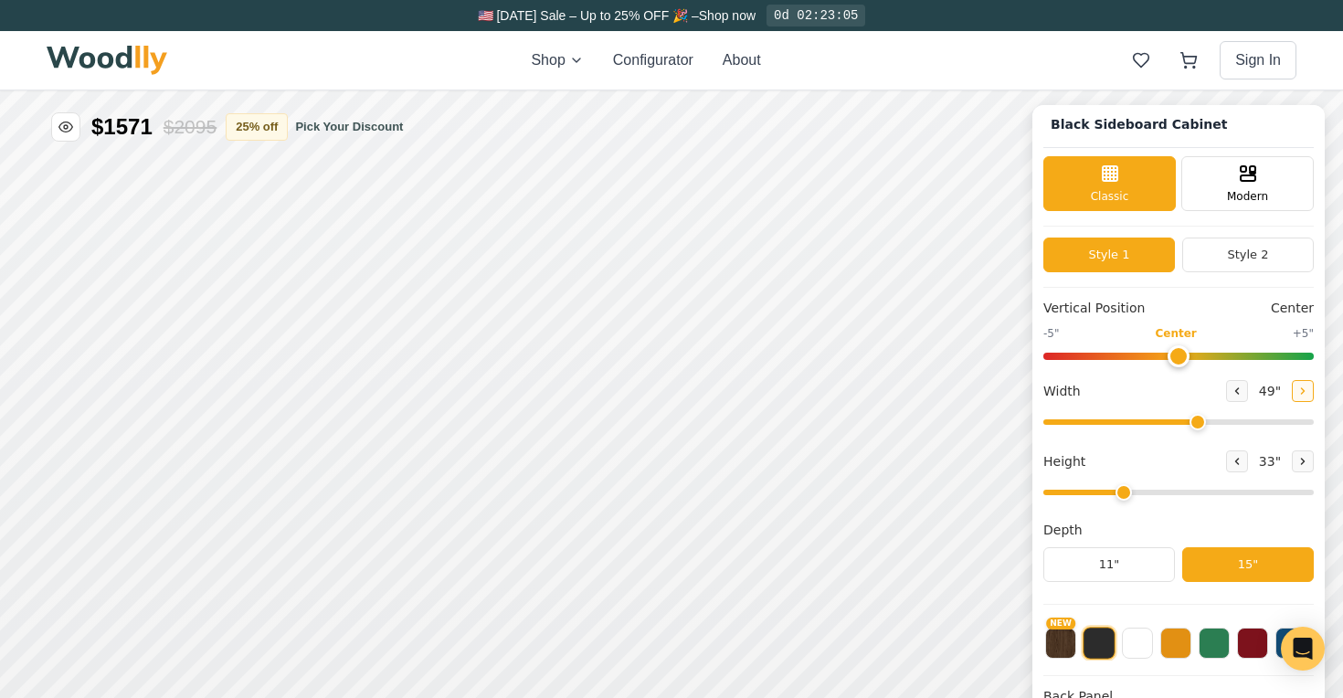
click at [1297, 385] on icon at bounding box center [1302, 390] width 11 height 11
type input "50"
click at [1231, 464] on icon at bounding box center [1236, 461] width 11 height 11
click at [1292, 456] on button at bounding box center [1303, 461] width 22 height 22
type input "3"
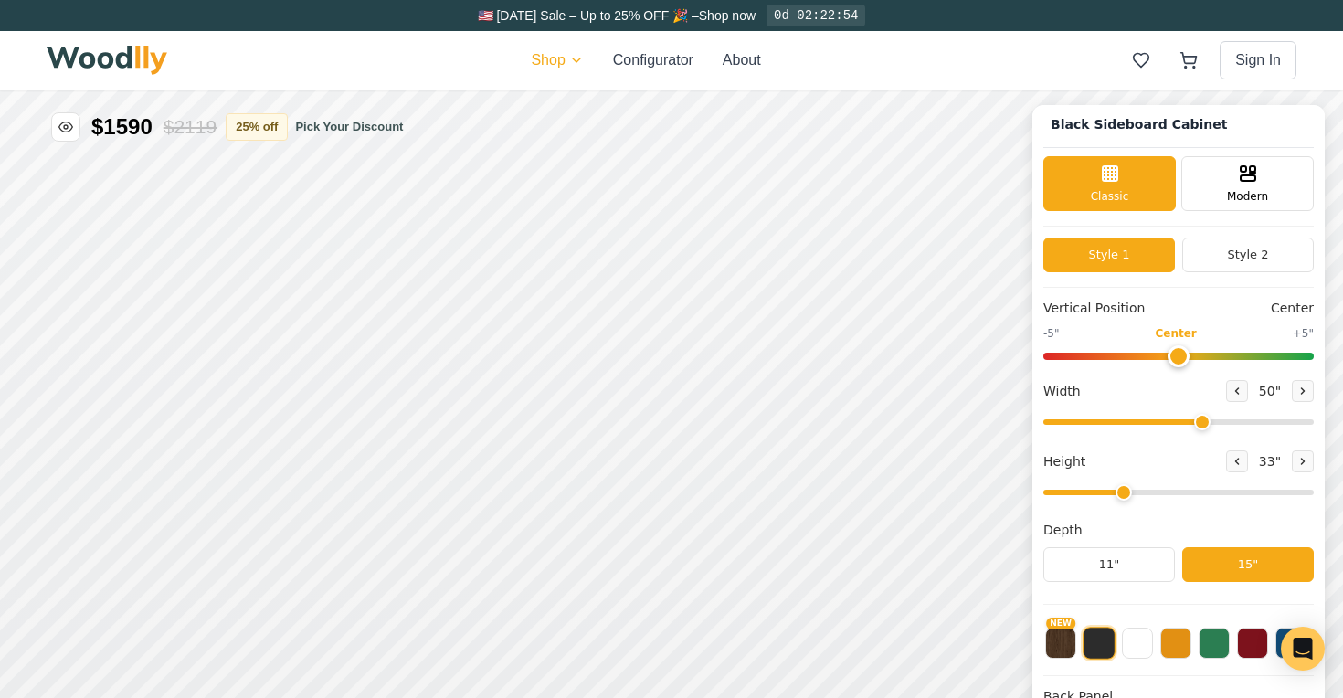
scroll to position [0, 0]
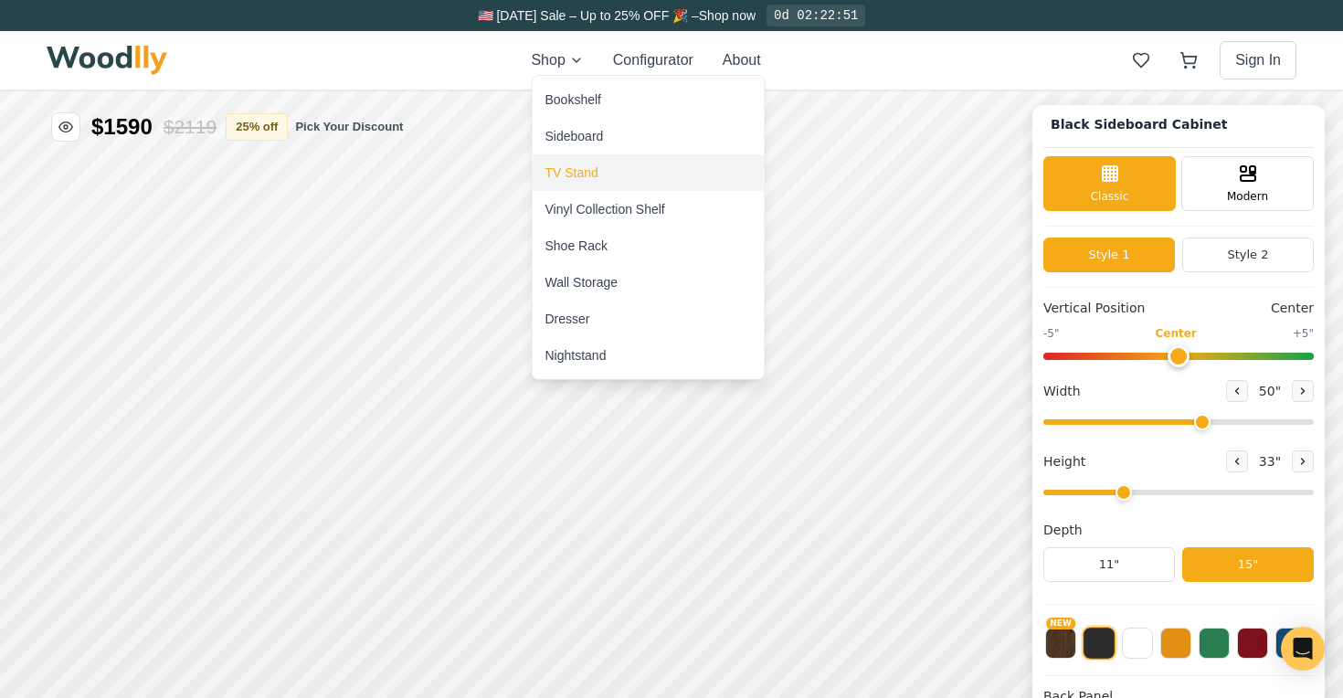
click at [575, 175] on div "TV Stand" at bounding box center [571, 173] width 53 height 18
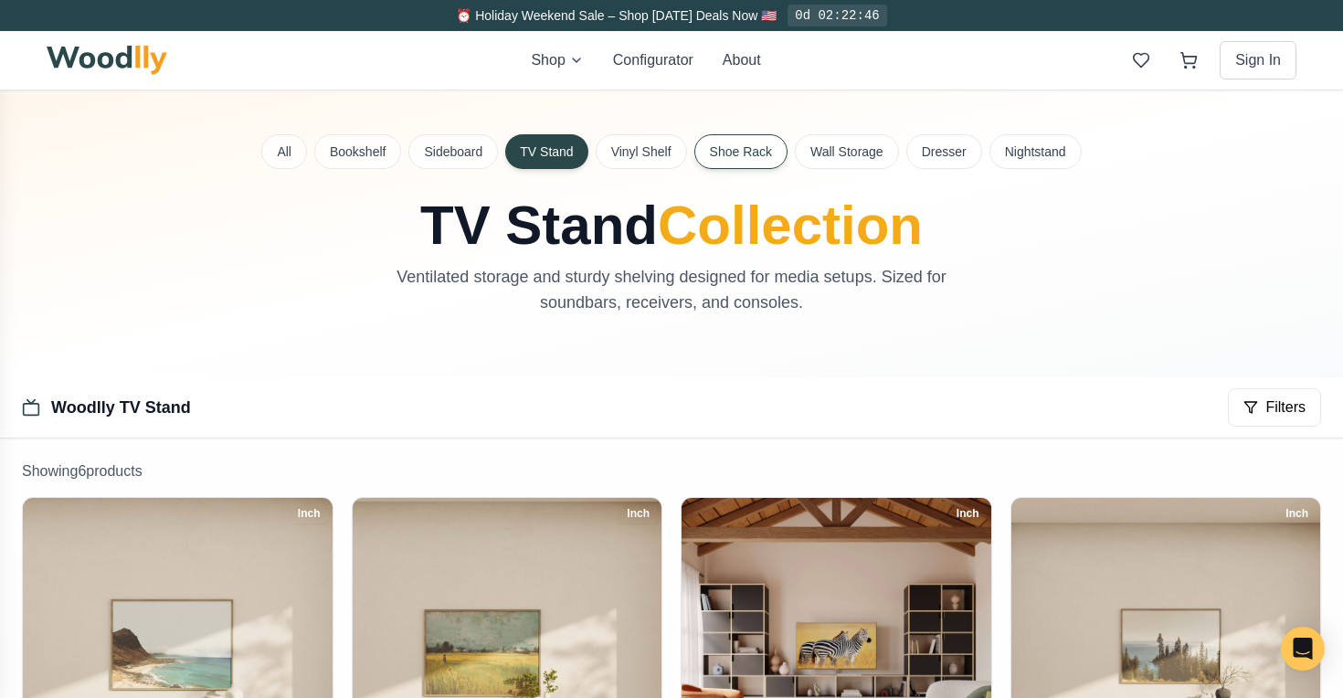
click at [742, 155] on button "Shoe Rack" at bounding box center [740, 151] width 93 height 35
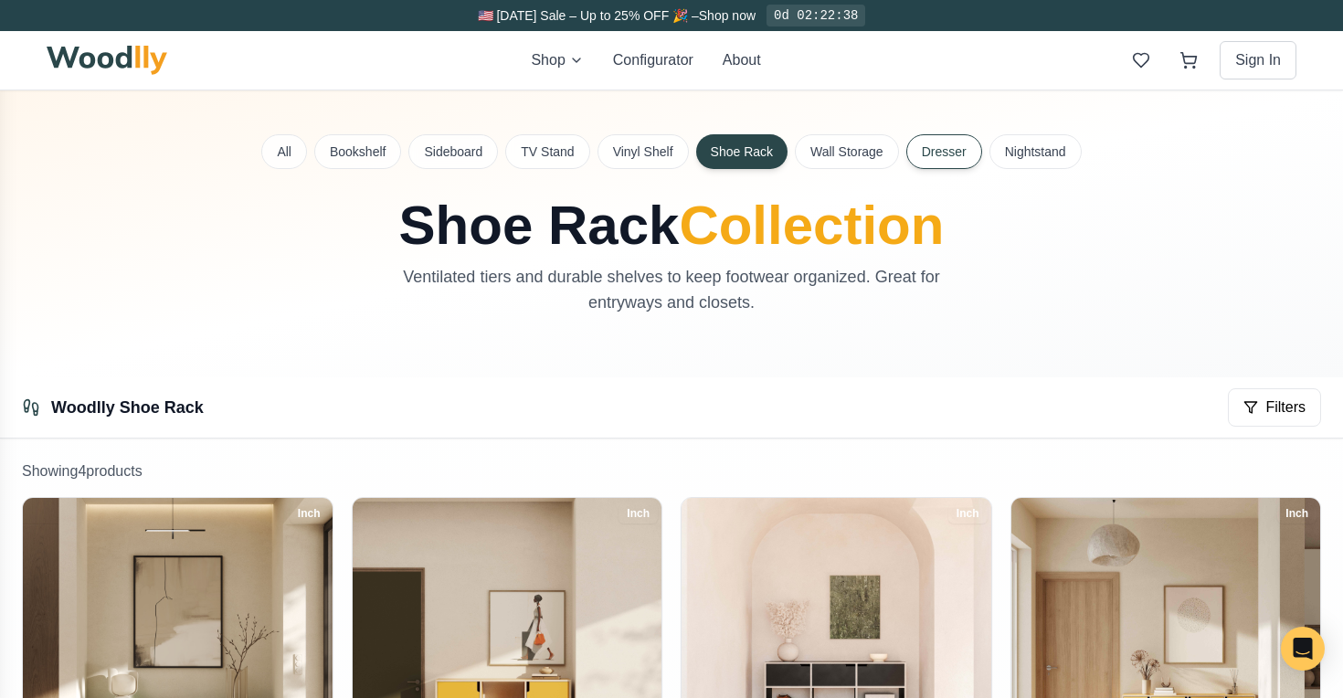
click at [957, 149] on button "Dresser" at bounding box center [944, 151] width 76 height 35
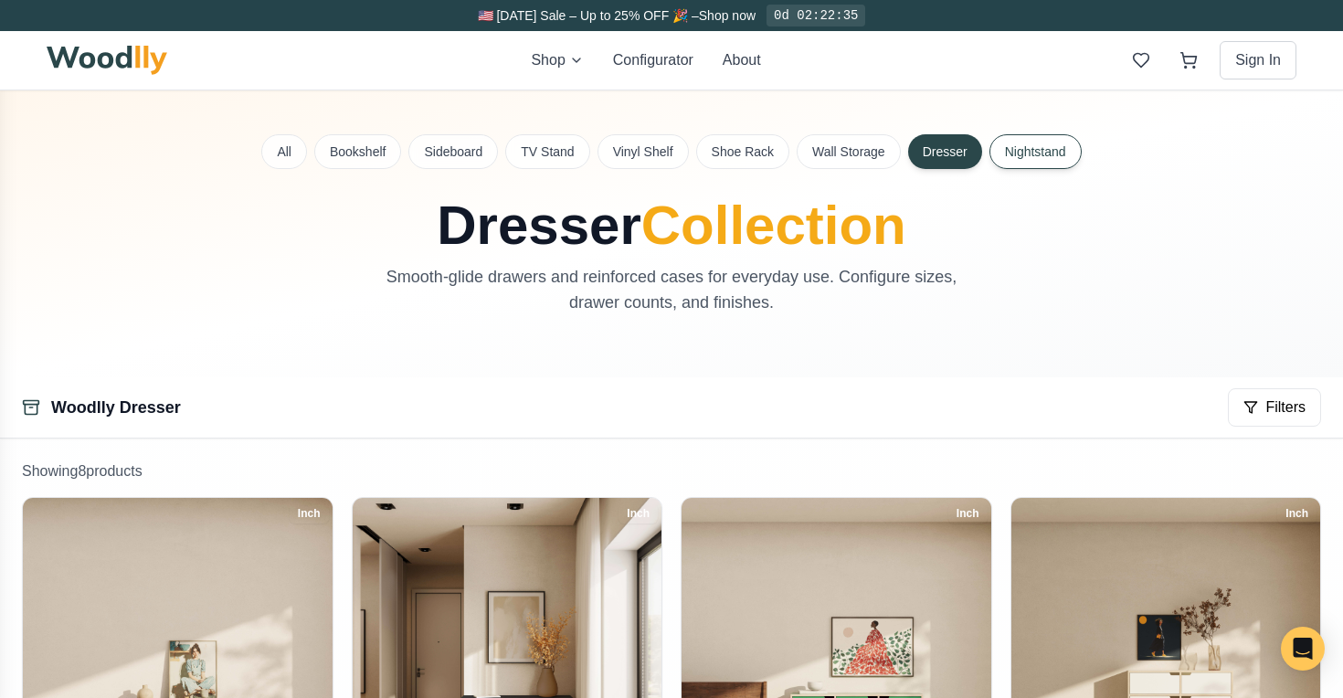
click at [1029, 158] on button "Nightstand" at bounding box center [1035, 151] width 92 height 35
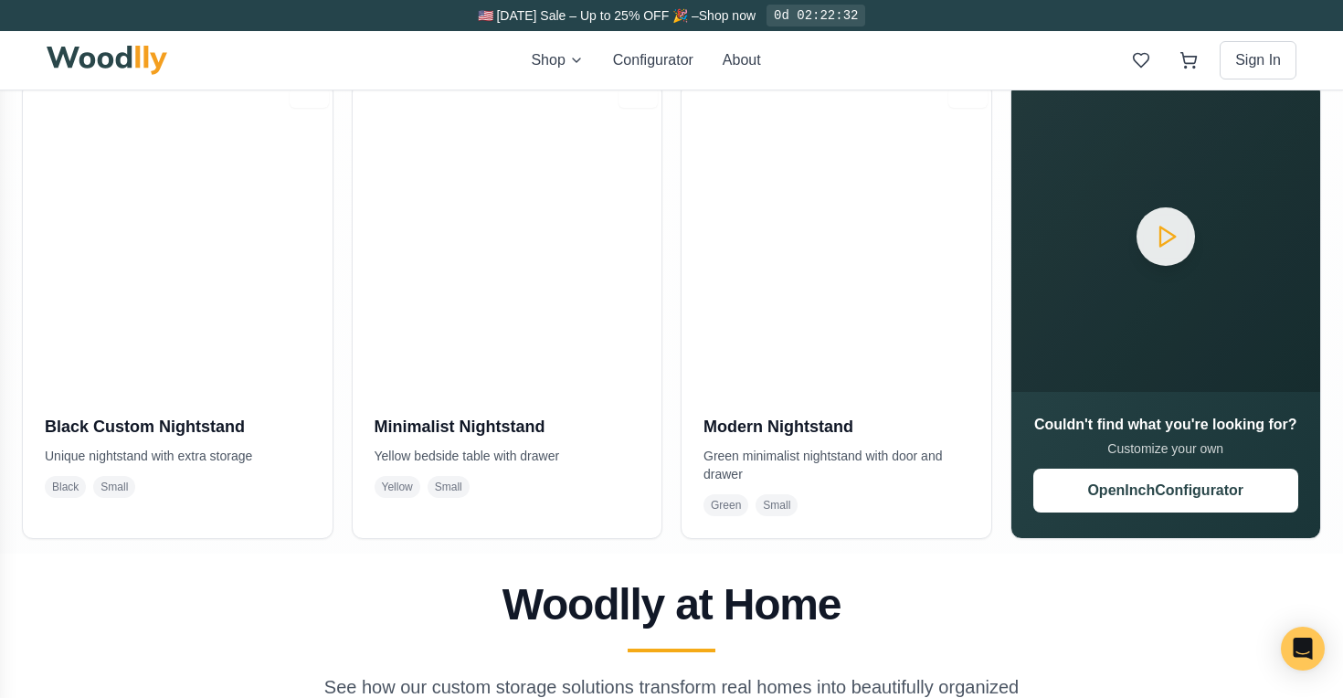
scroll to position [425, 0]
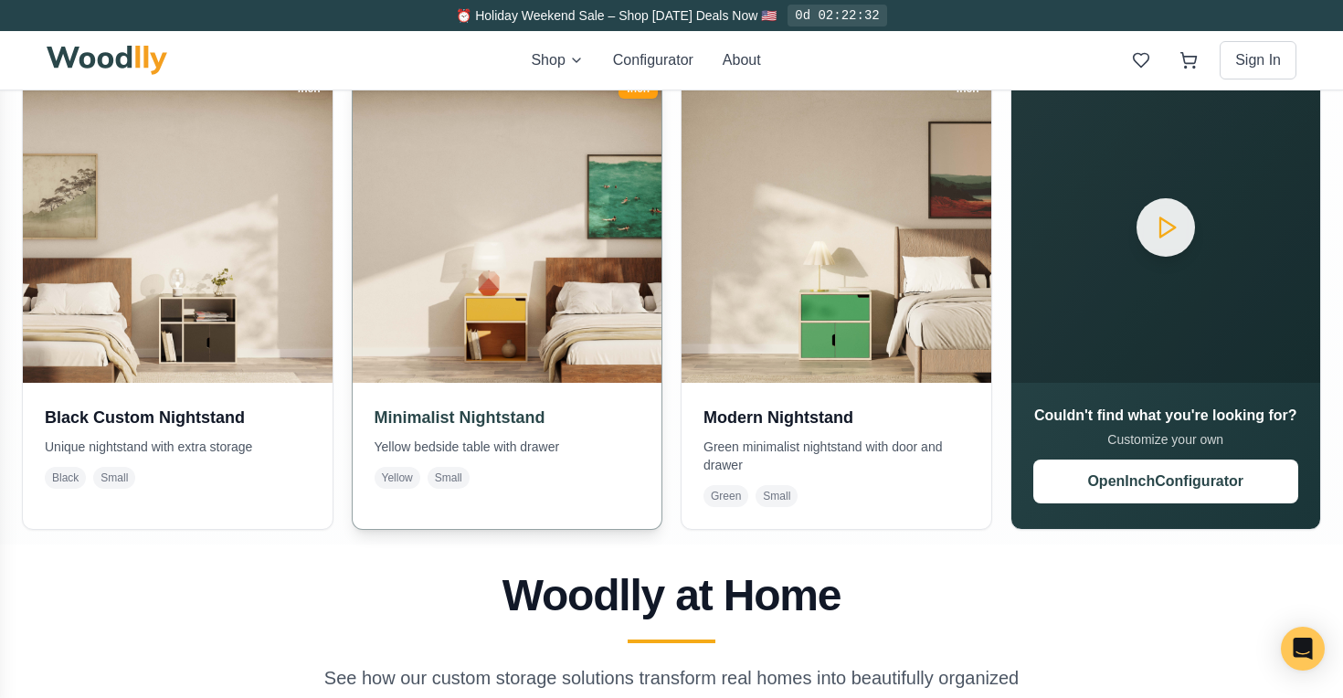
click at [511, 339] on img at bounding box center [506, 228] width 324 height 324
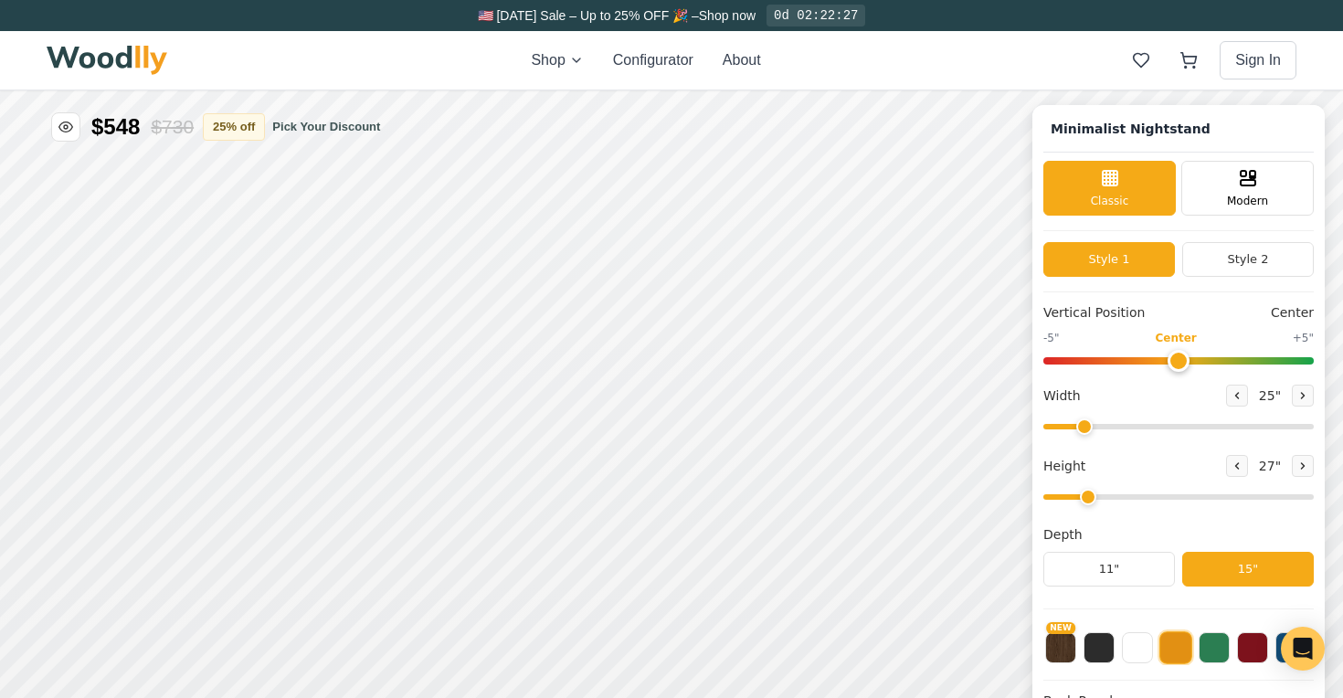
type input "25"
type input "2"
checkbox input "true"
